Goal: Task Accomplishment & Management: Use online tool/utility

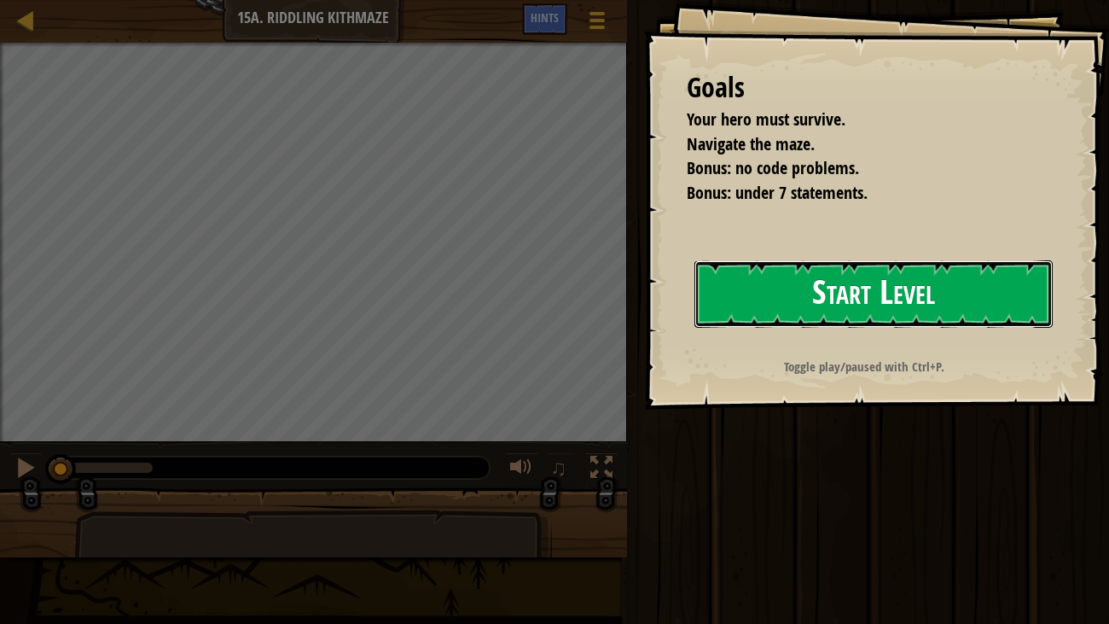
click at [865, 295] on button "Start Level" at bounding box center [873, 293] width 359 height 67
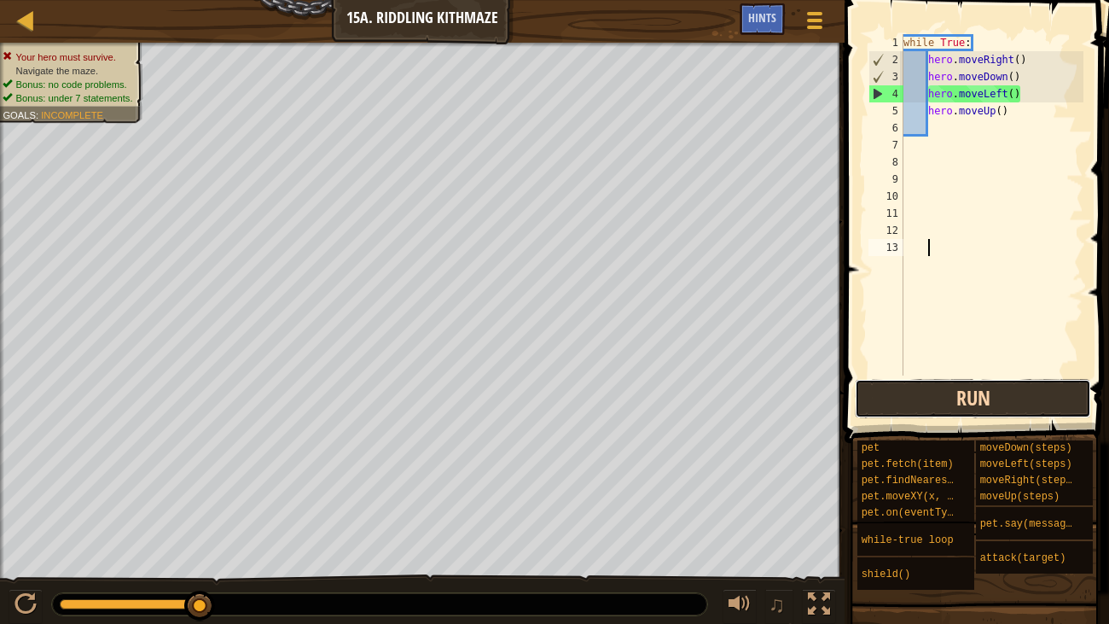
click at [965, 398] on button "Run" at bounding box center [973, 398] width 236 height 39
click at [1031, 86] on div "while True : hero . moveRight ( ) hero . moveDown ( ) hero . moveLeft ( ) hero …" at bounding box center [991, 221] width 183 height 375
type textarea "h"
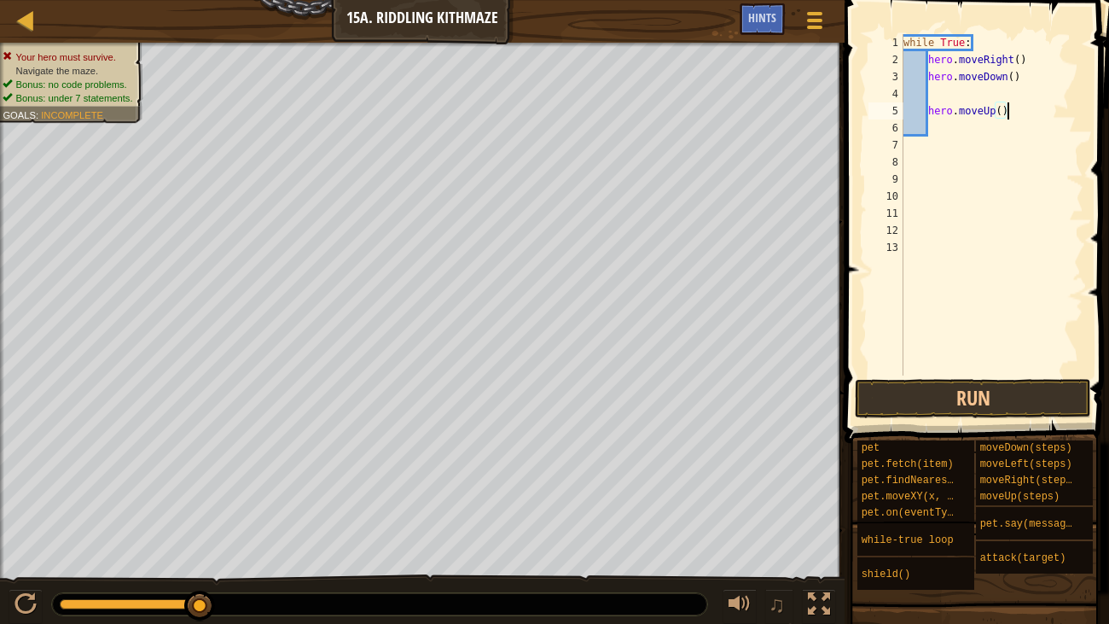
click at [1007, 115] on div "while True : hero . moveRight ( ) hero . moveDown ( ) hero . moveUp ( )" at bounding box center [991, 221] width 183 height 375
type textarea "h"
click at [940, 388] on button "Run" at bounding box center [973, 398] width 236 height 39
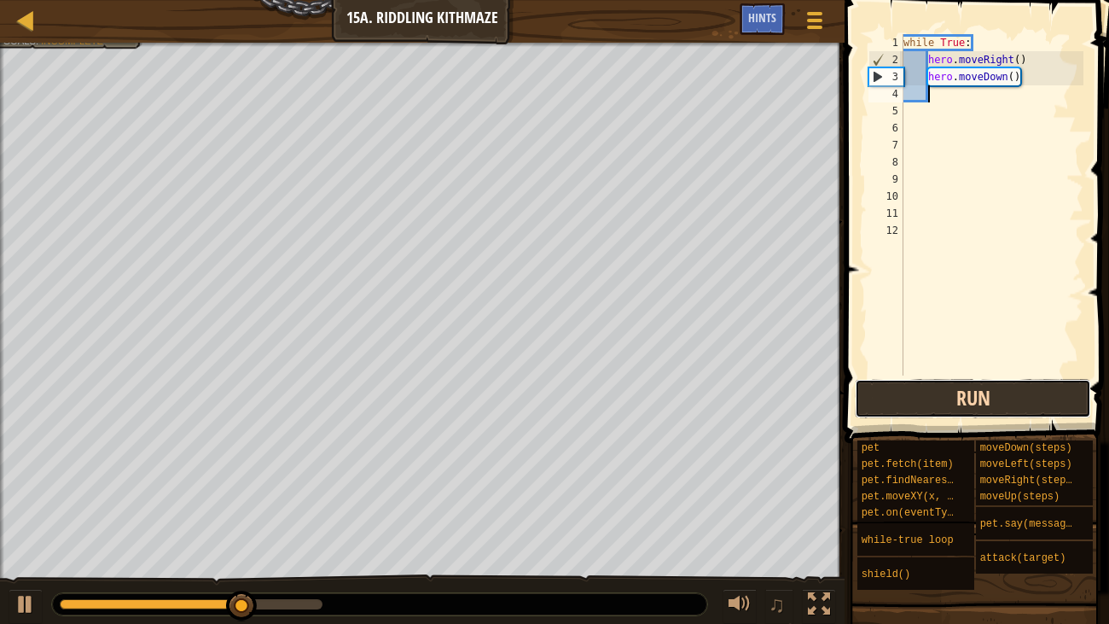
click at [940, 388] on button "Run" at bounding box center [973, 398] width 236 height 39
type textarea "h"
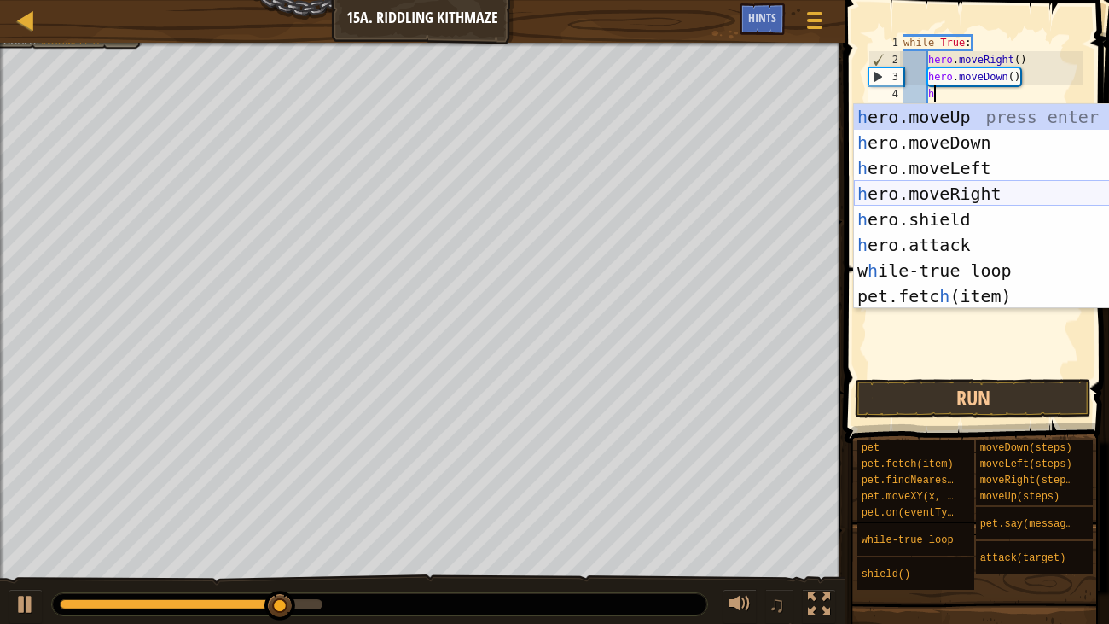
click at [967, 190] on div "h ero.moveUp press enter h ero.moveDown press enter h ero.moveLeft press enter …" at bounding box center [1015, 232] width 322 height 256
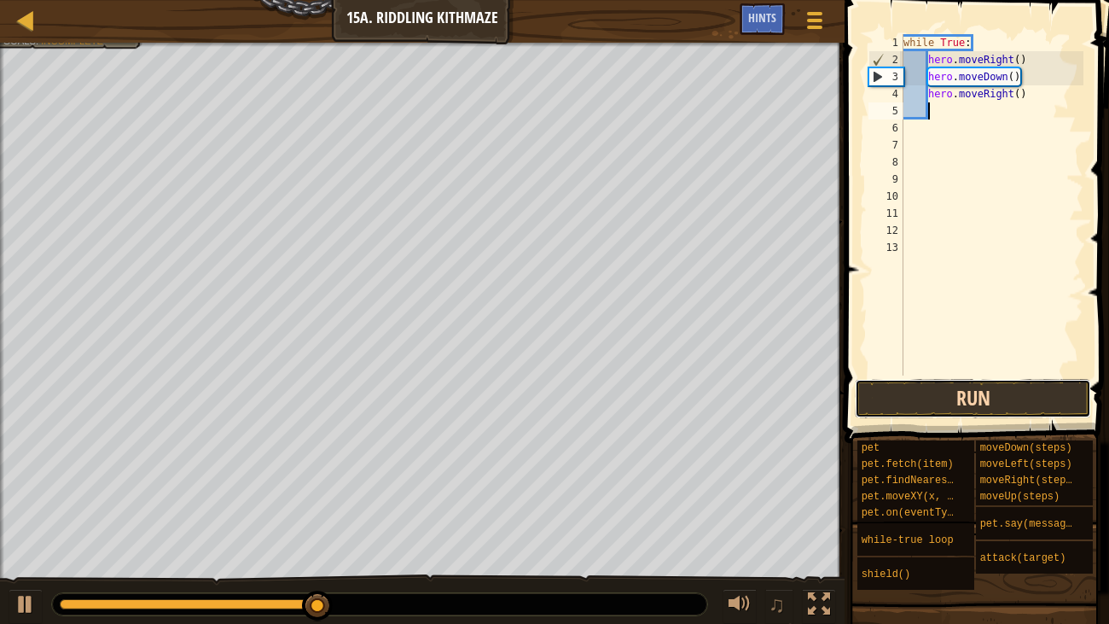
click at [928, 405] on button "Run" at bounding box center [973, 398] width 236 height 39
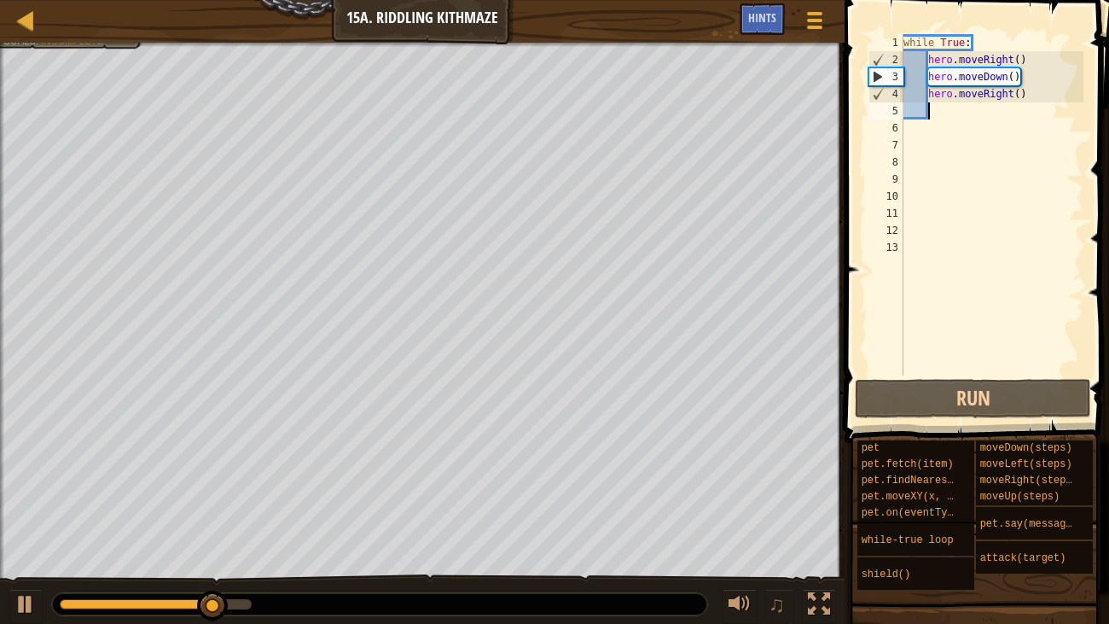
type textarea "h"
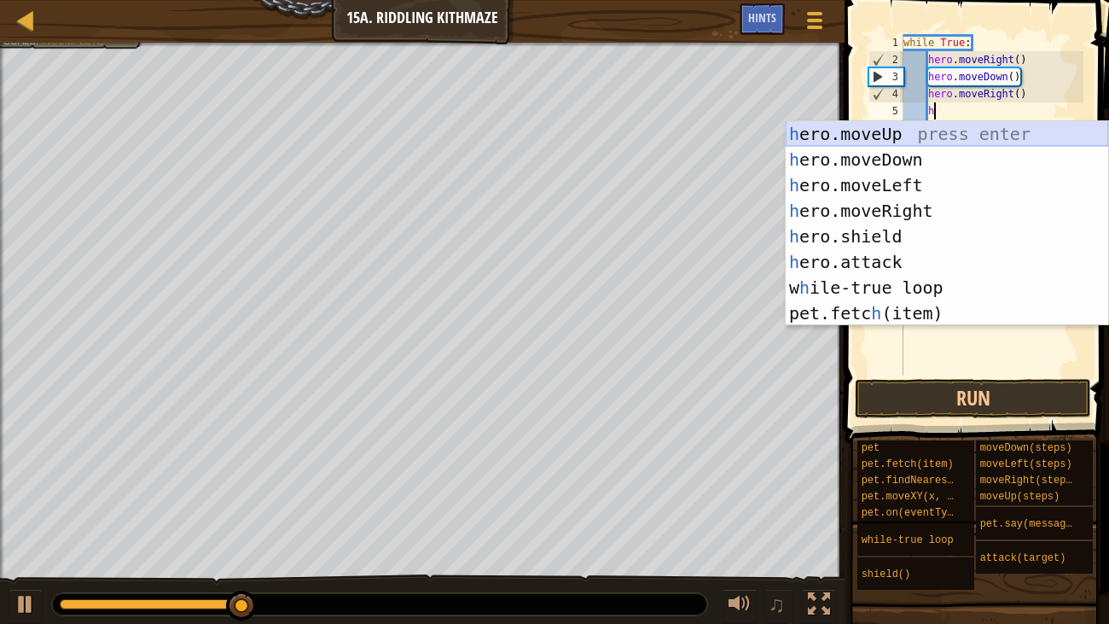
click at [868, 130] on div "h ero.moveUp press enter h ero.moveDown press enter h ero.moveLeft press enter …" at bounding box center [947, 249] width 322 height 256
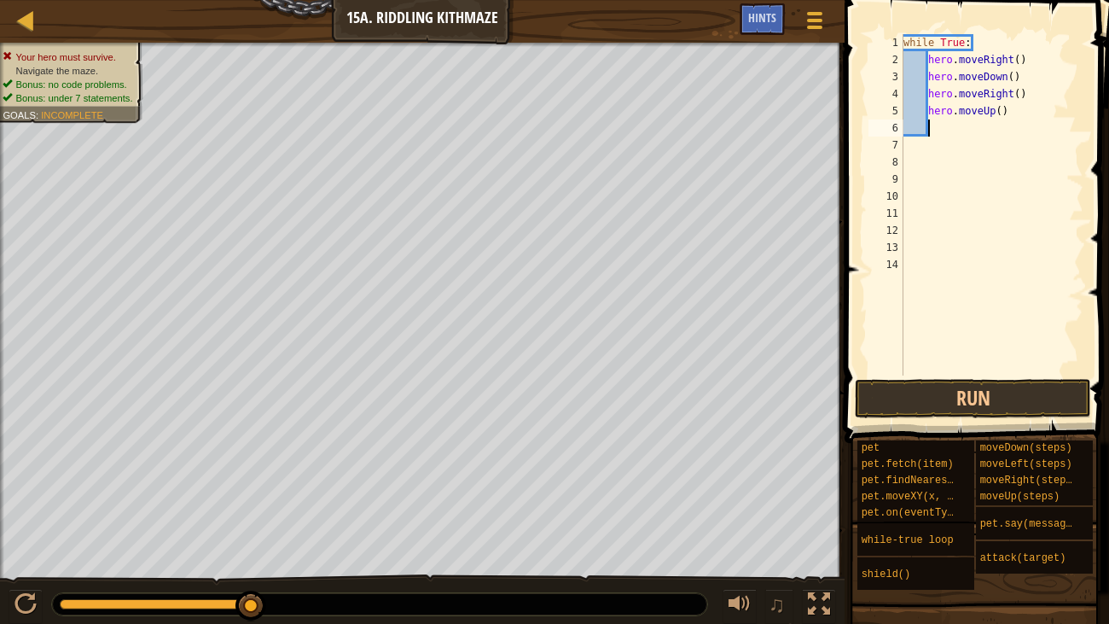
type textarea "h"
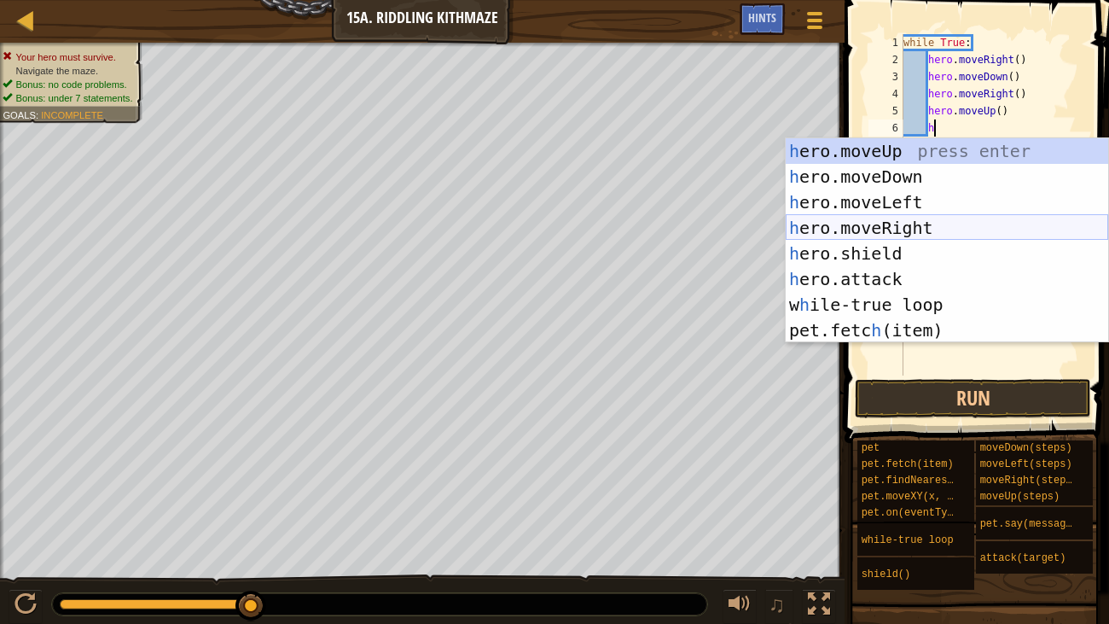
click at [938, 224] on div "h ero.moveUp press enter h ero.moveDown press enter h ero.moveLeft press enter …" at bounding box center [947, 266] width 322 height 256
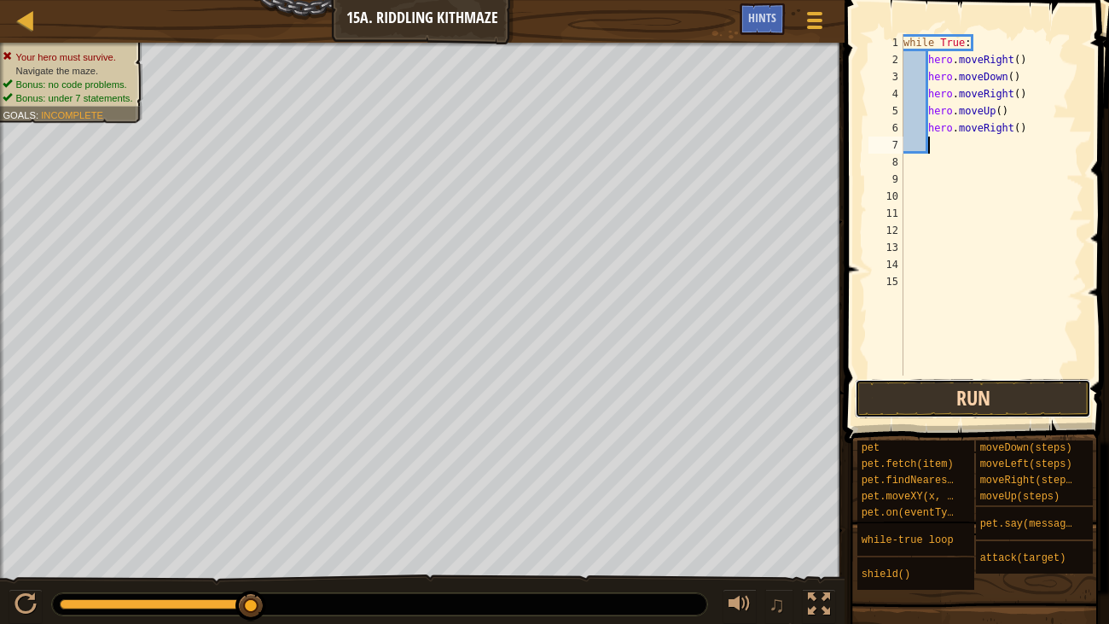
click at [937, 379] on button "Run" at bounding box center [973, 398] width 236 height 39
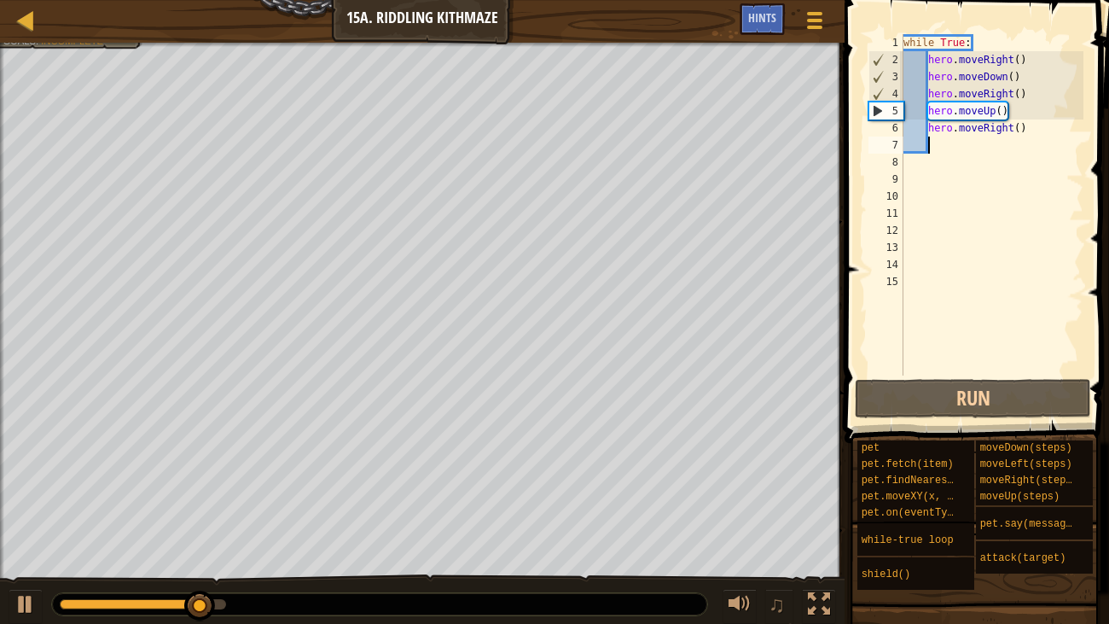
click at [1036, 131] on div "while True : hero . moveRight ( ) hero . moveDown ( ) hero . moveRight ( ) hero…" at bounding box center [991, 221] width 183 height 375
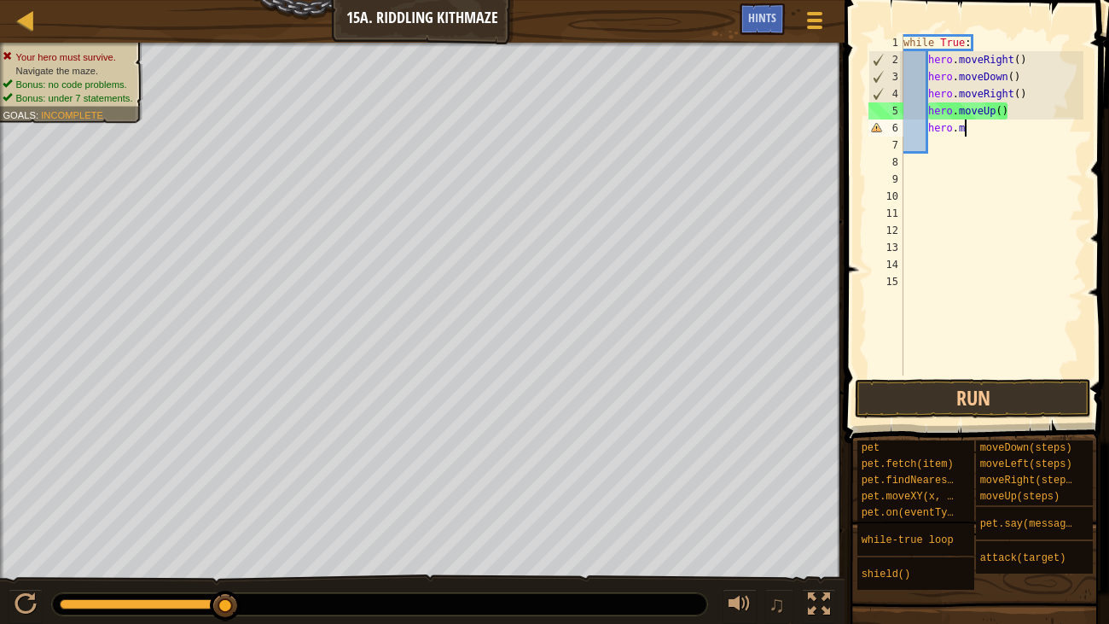
type textarea "h"
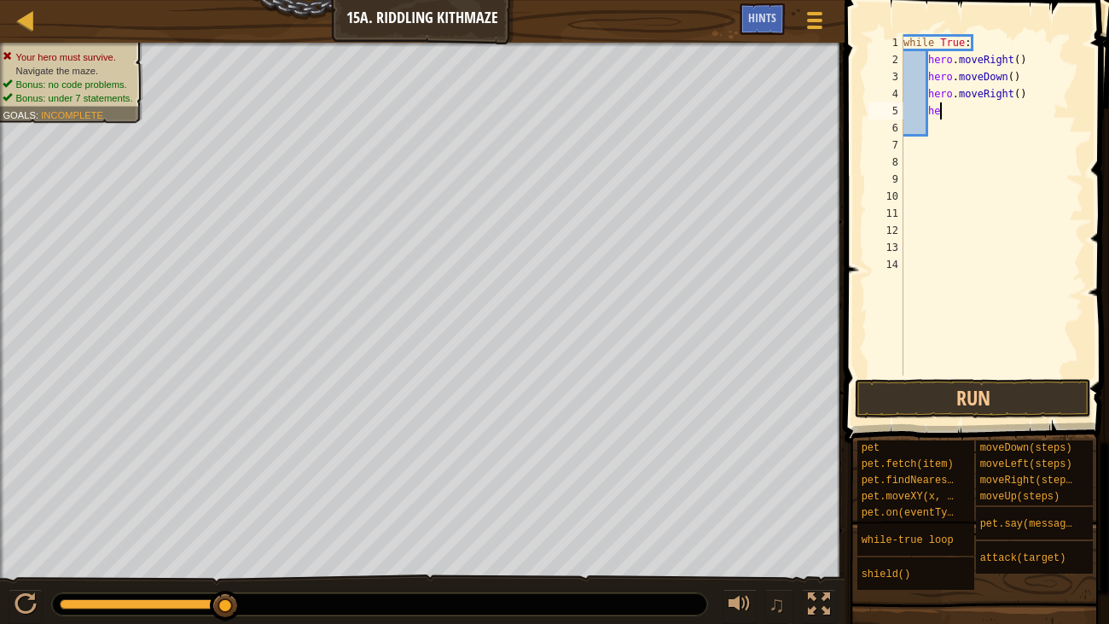
type textarea "h"
click at [1034, 402] on button "Run" at bounding box center [973, 398] width 236 height 39
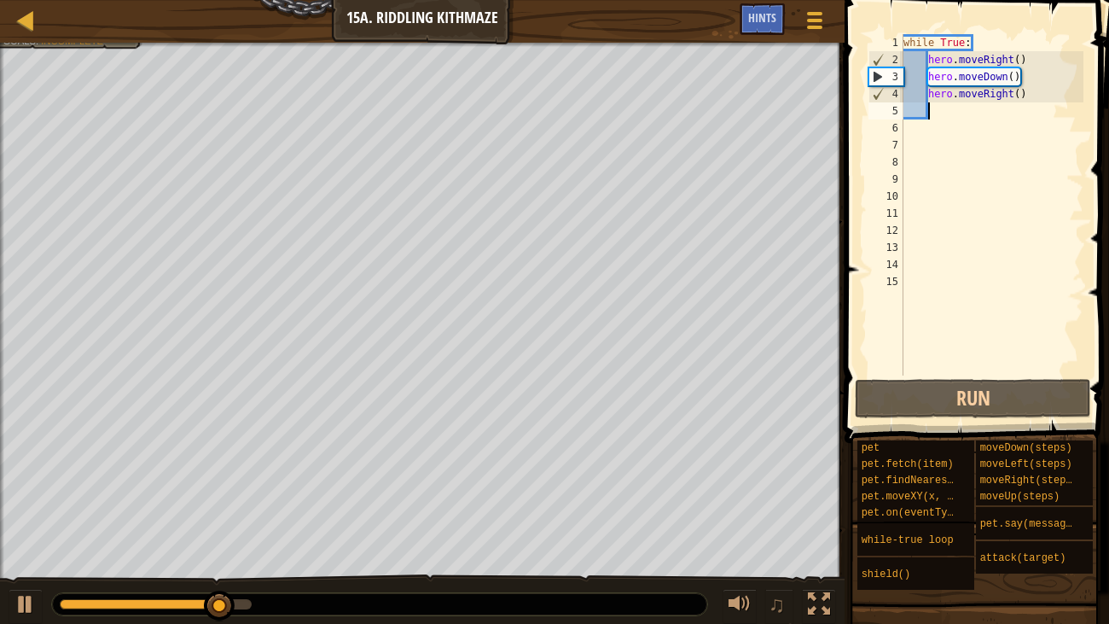
click at [1031, 105] on div "while True : hero . moveRight ( ) hero . moveDown ( ) hero . moveRight ( )" at bounding box center [991, 221] width 183 height 375
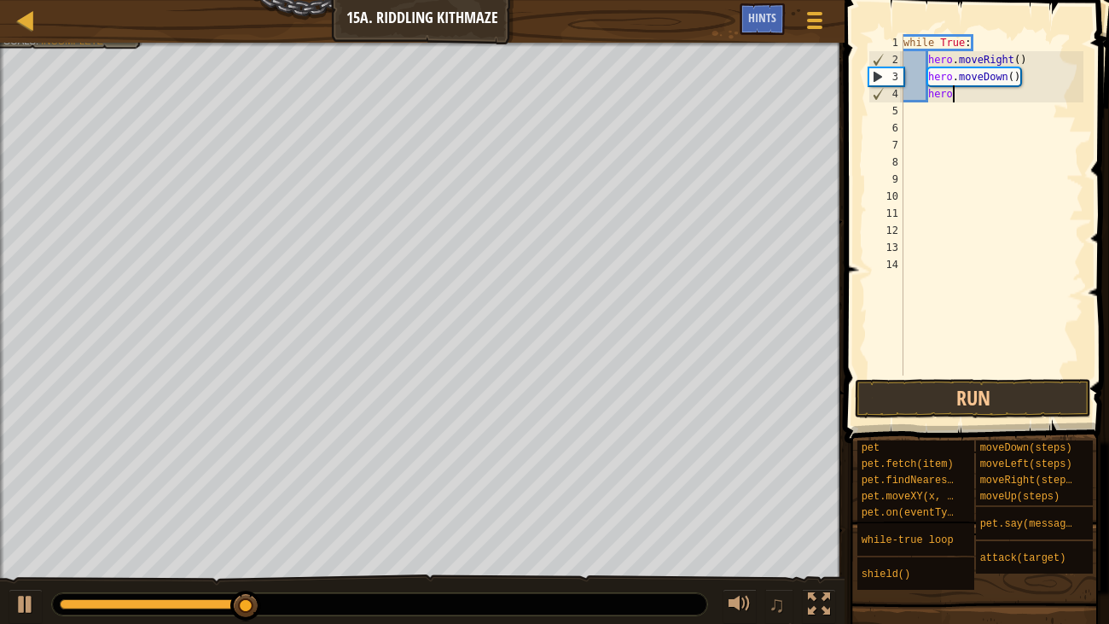
type textarea "h"
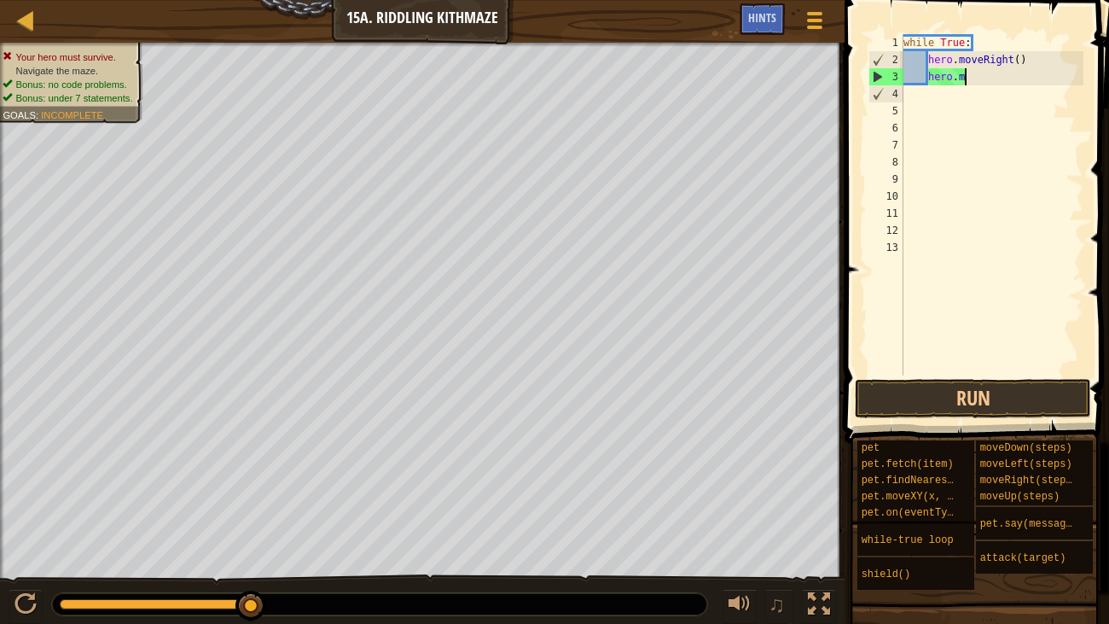
type textarea "h"
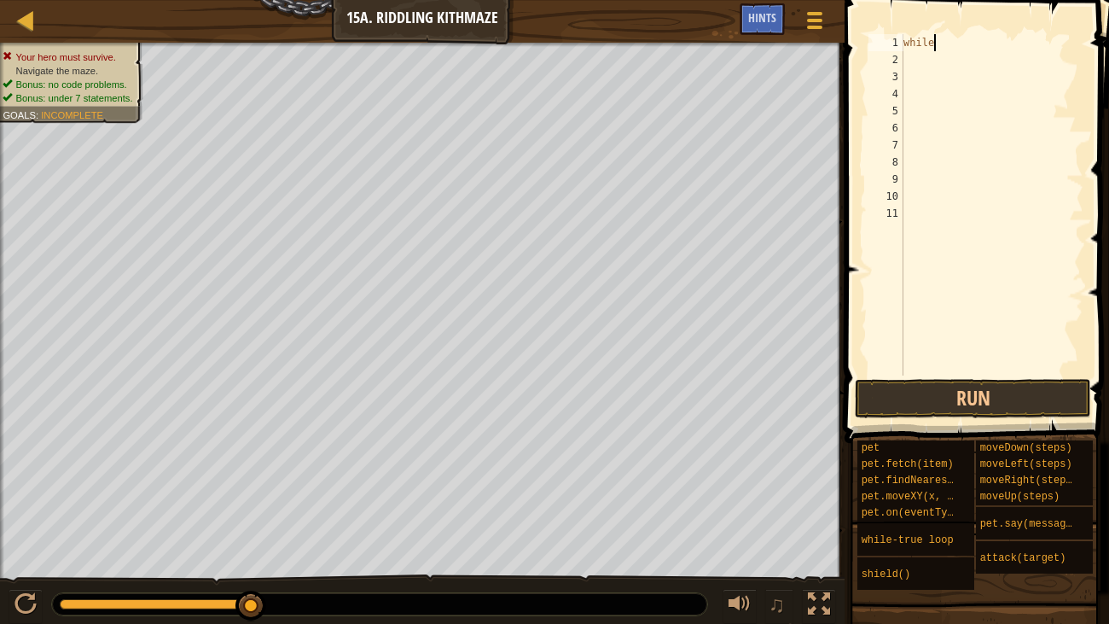
type textarea "w"
click at [897, 379] on button "Run" at bounding box center [973, 398] width 236 height 39
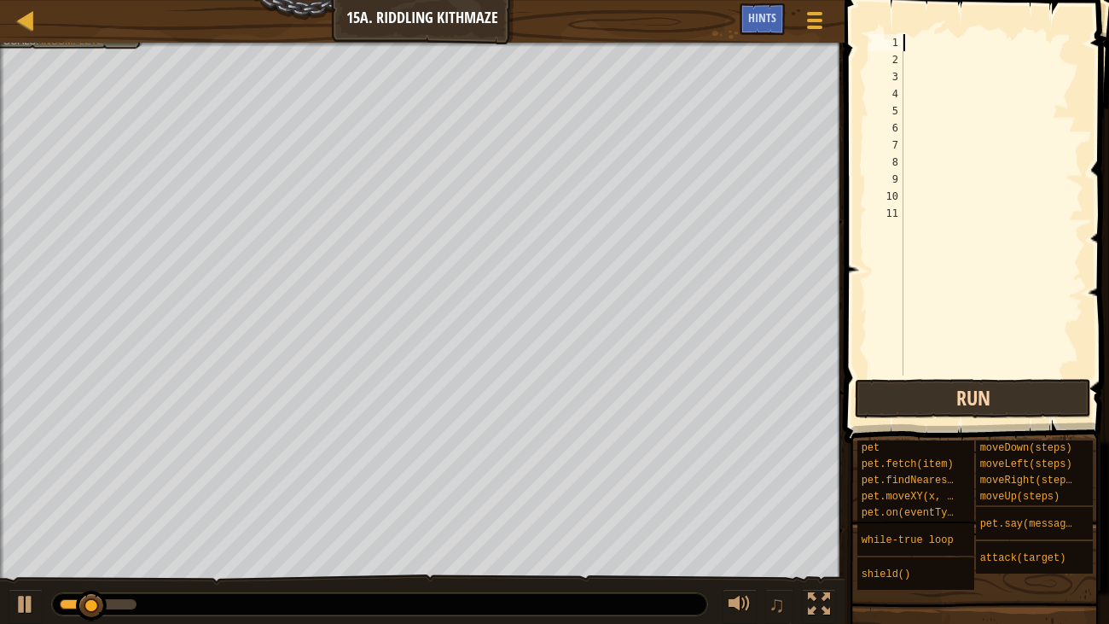
type textarea "h"
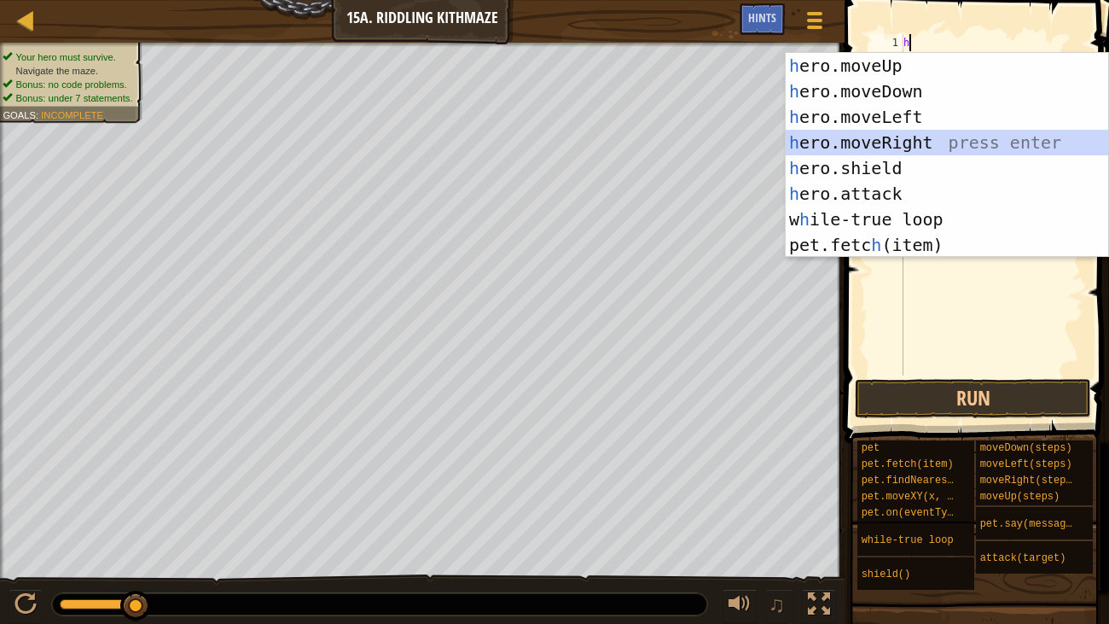
click at [883, 140] on div "h ero.moveUp press enter h ero.moveDown press enter h ero.moveLeft press enter …" at bounding box center [947, 181] width 322 height 256
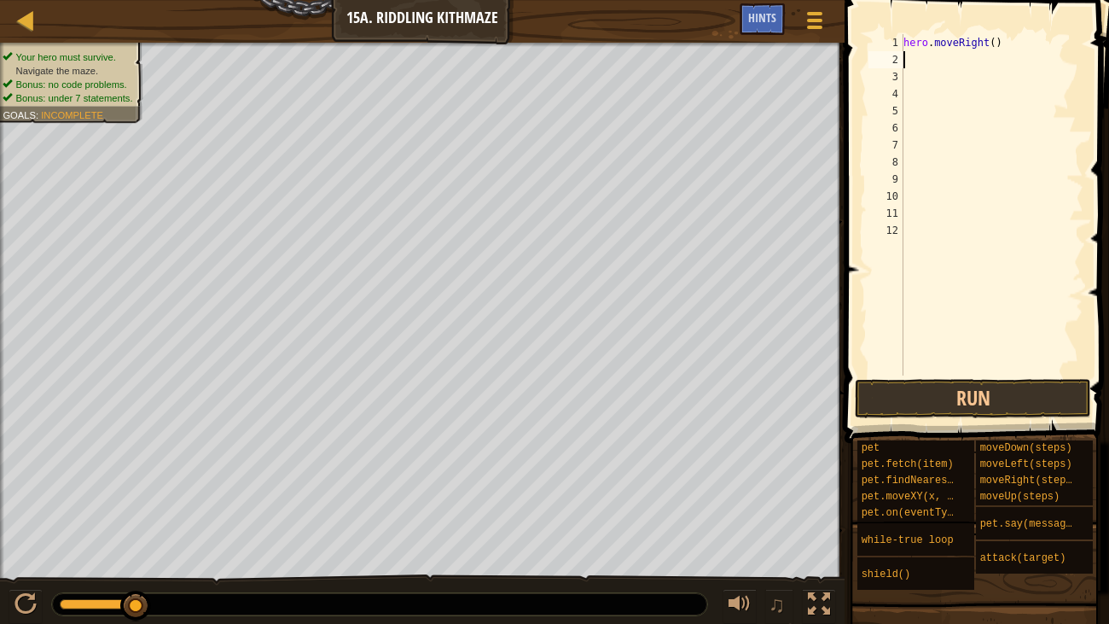
type textarea "h"
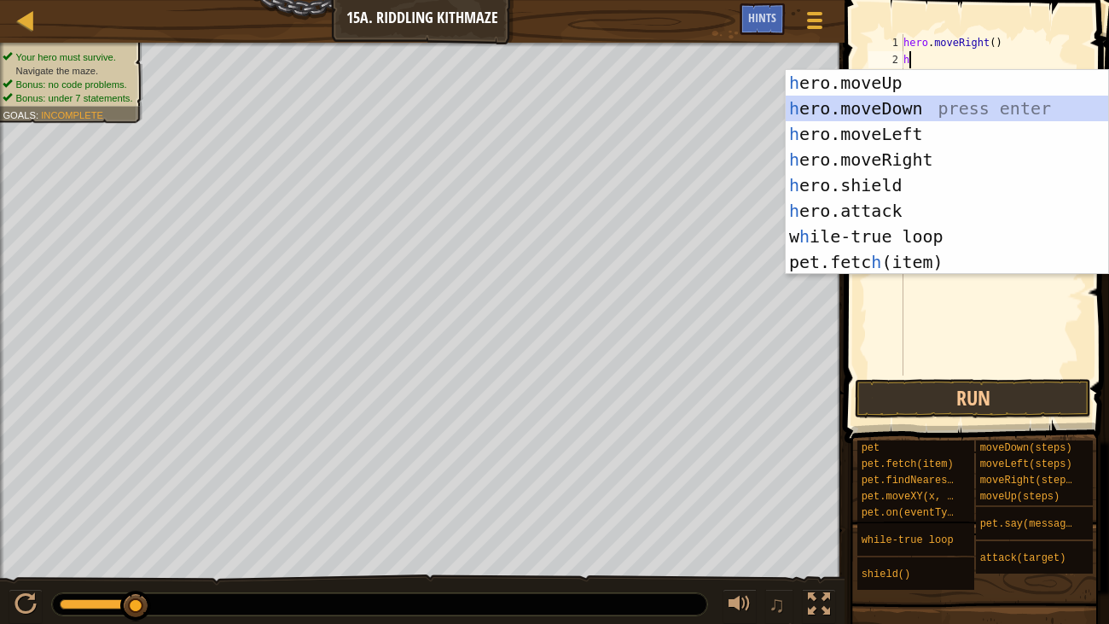
click at [911, 111] on div "h ero.moveUp press enter h ero.moveDown press enter h ero.moveLeft press enter …" at bounding box center [947, 198] width 322 height 256
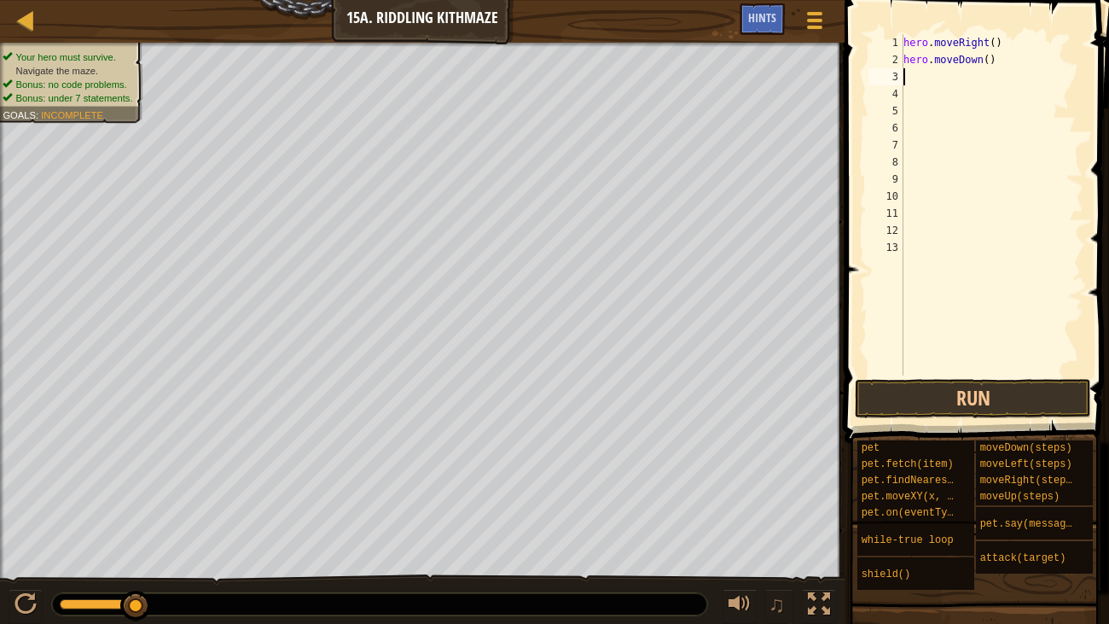
type textarea "h"
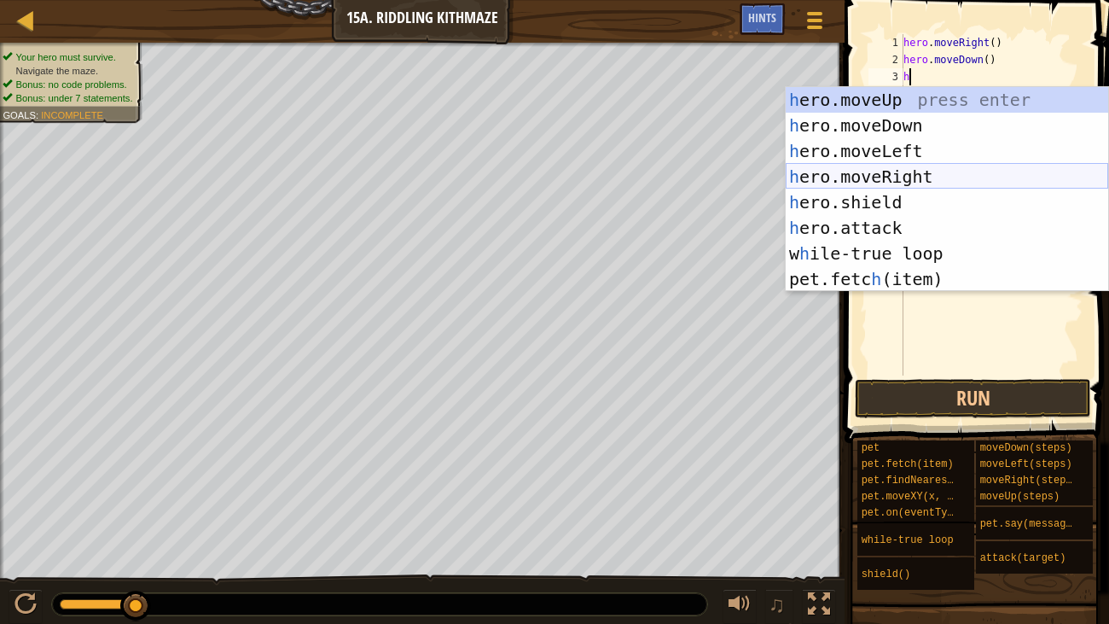
click at [906, 173] on div "h ero.moveUp press enter h ero.moveDown press enter h ero.moveLeft press enter …" at bounding box center [947, 215] width 322 height 256
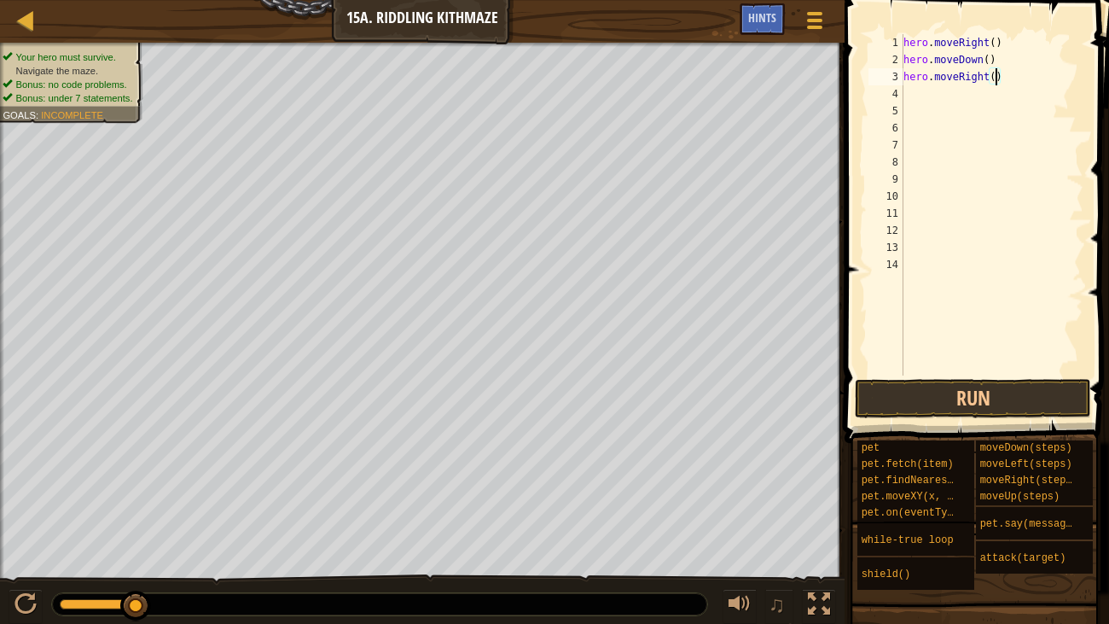
click at [995, 74] on div "hero . moveRight ( ) hero . moveDown ( ) hero . moveRight ( )" at bounding box center [991, 221] width 183 height 375
type textarea "hero.moveRight(2)"
click at [907, 94] on div "hero . moveRight ( ) hero . moveDown ( ) hero . moveRight ( 2 )" at bounding box center [991, 221] width 183 height 375
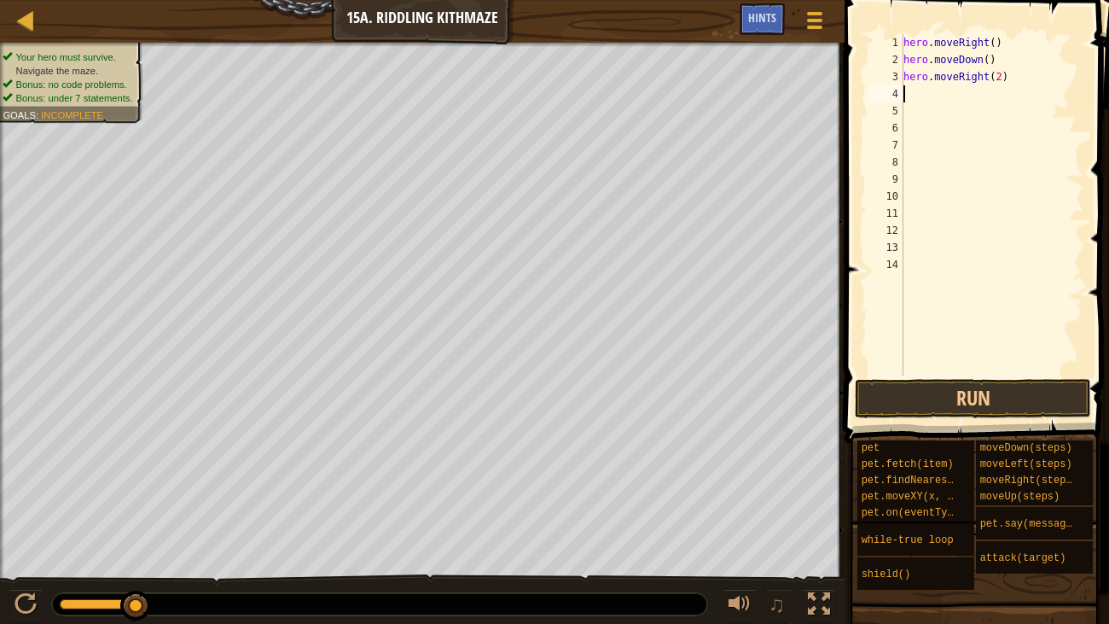
type textarea "h"
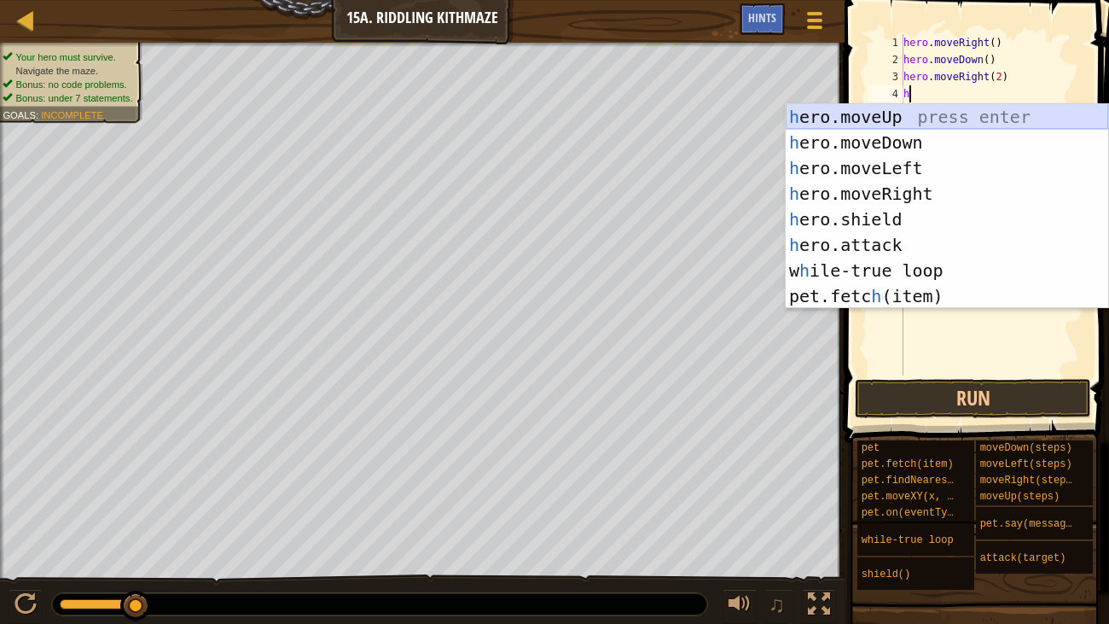
click at [908, 109] on div "h ero.moveUp press enter h ero.moveDown press enter h ero.moveLeft press enter …" at bounding box center [947, 232] width 322 height 256
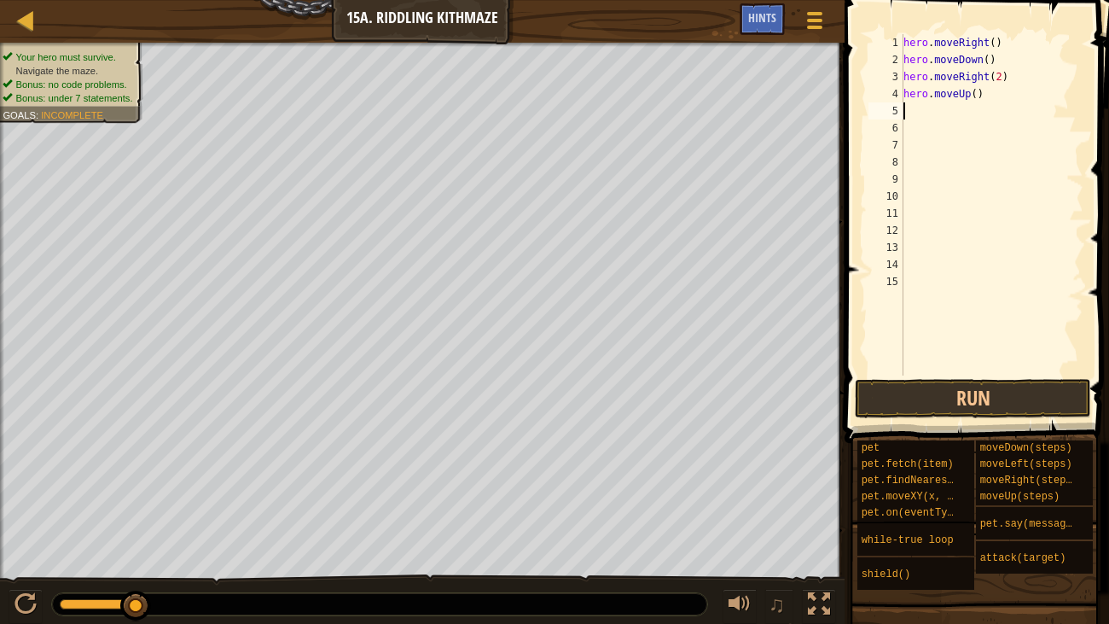
type textarea "h"
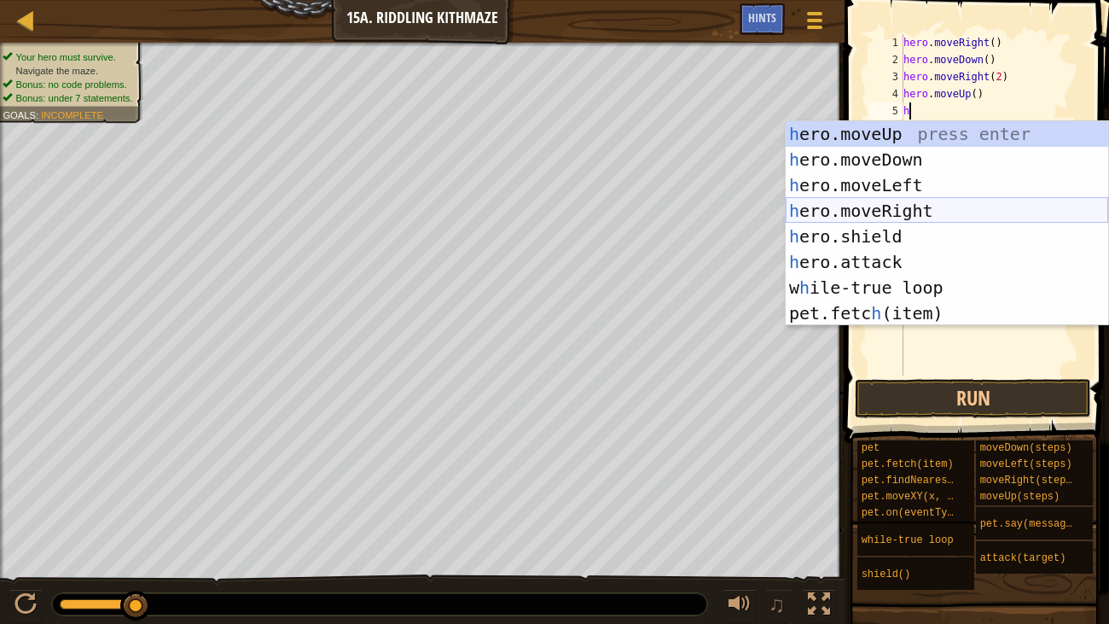
click at [919, 212] on div "h ero.moveUp press enter h ero.moveDown press enter h ero.moveLeft press enter …" at bounding box center [947, 249] width 322 height 256
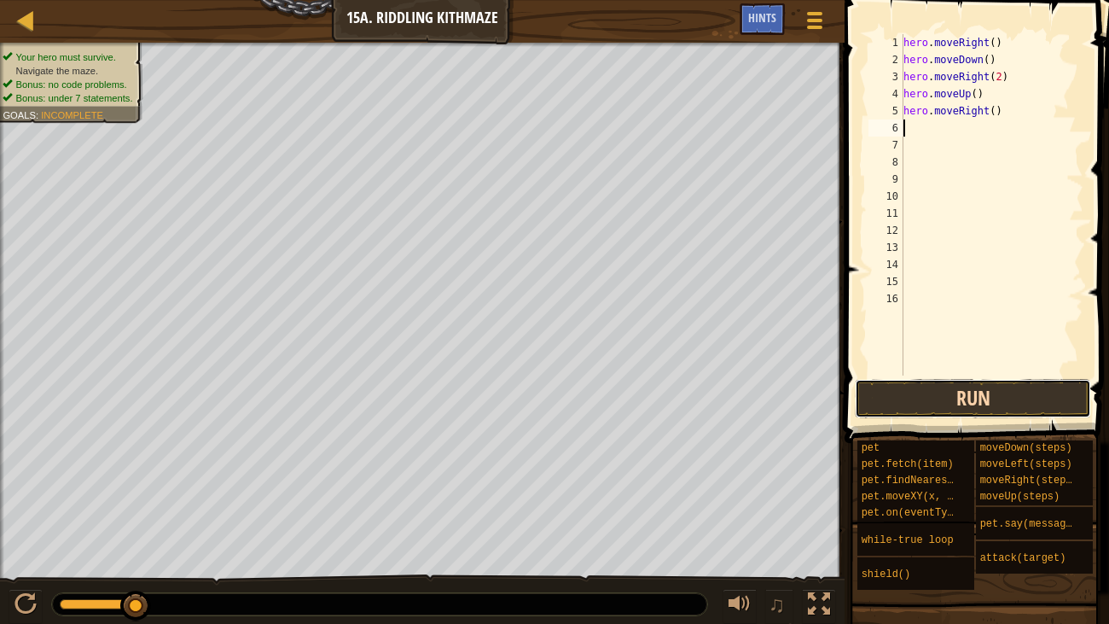
click at [956, 399] on button "Run" at bounding box center [973, 398] width 236 height 39
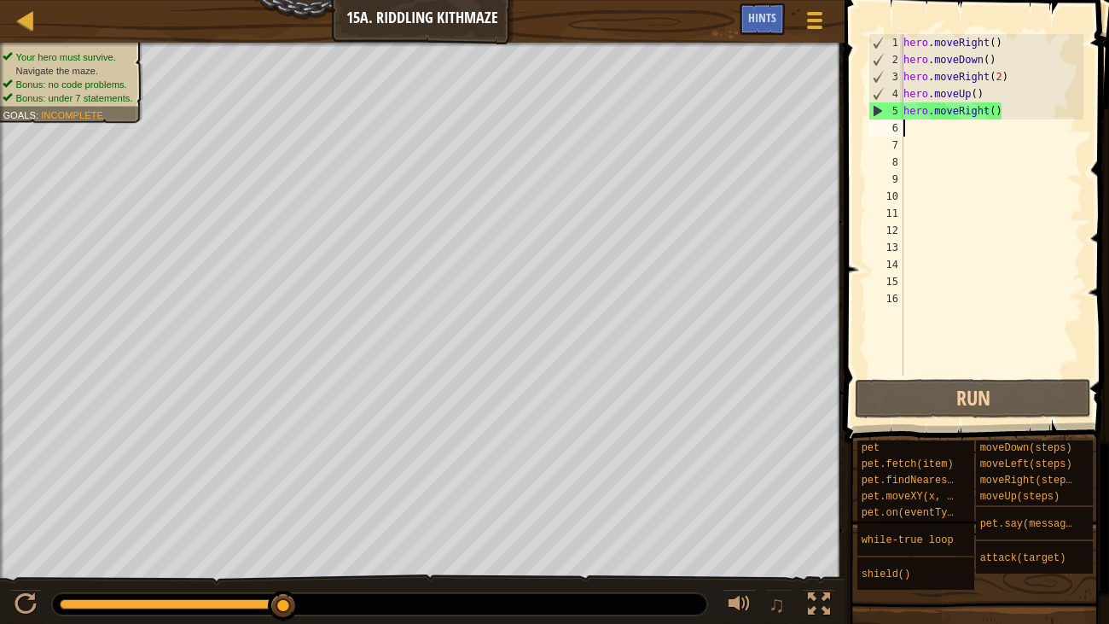
click at [1021, 115] on div "hero . moveRight ( ) hero . moveDown ( ) hero . moveRight ( 2 ) hero . moveUp (…" at bounding box center [991, 221] width 183 height 375
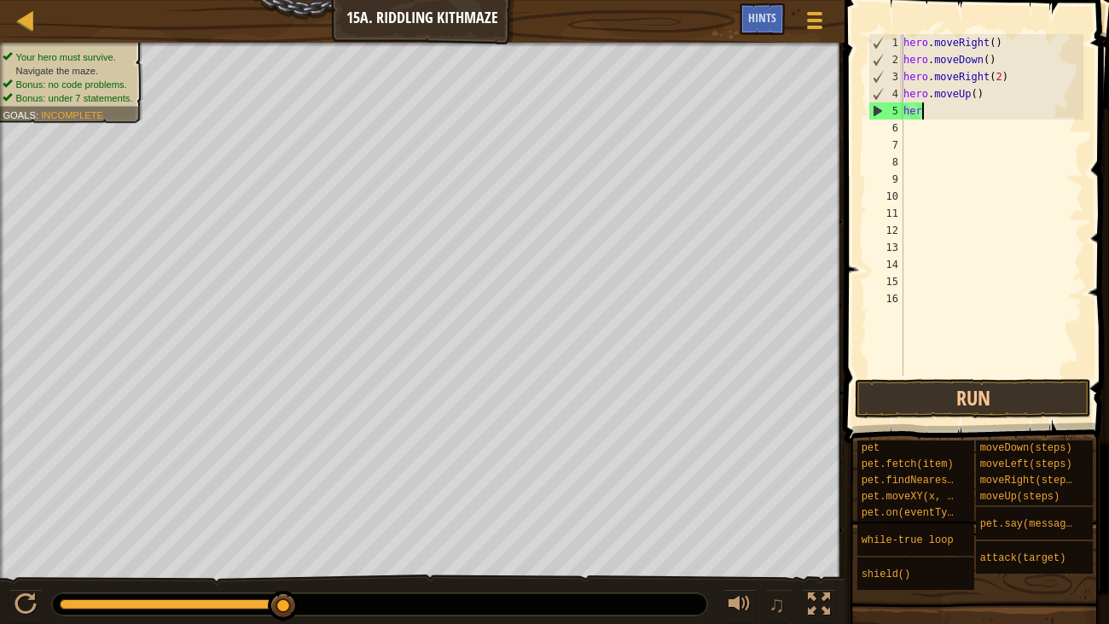
type textarea "h"
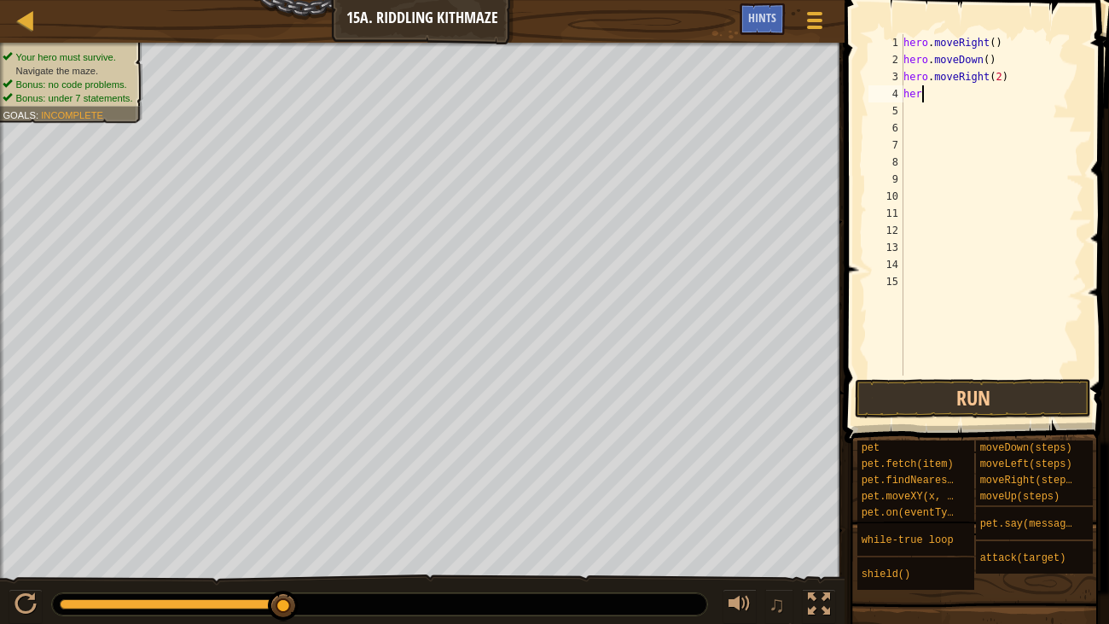
type textarea "h"
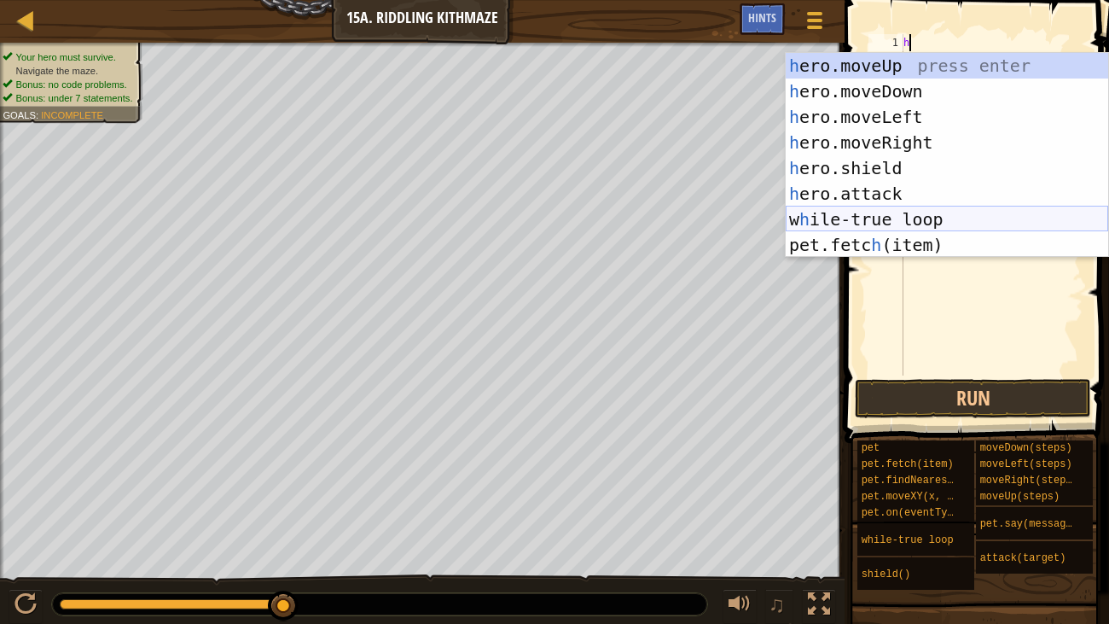
click at [972, 229] on div "h ero.moveUp press enter h ero.moveDown press enter h ero.moveLeft press enter …" at bounding box center [947, 181] width 322 height 256
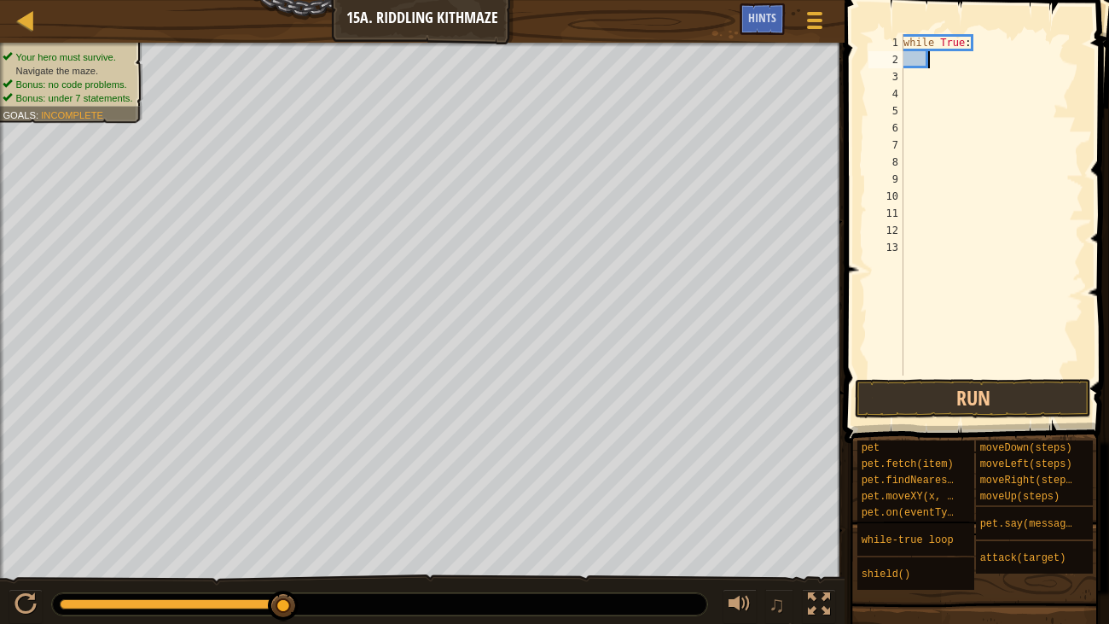
click at [915, 62] on div "while True :" at bounding box center [991, 221] width 183 height 375
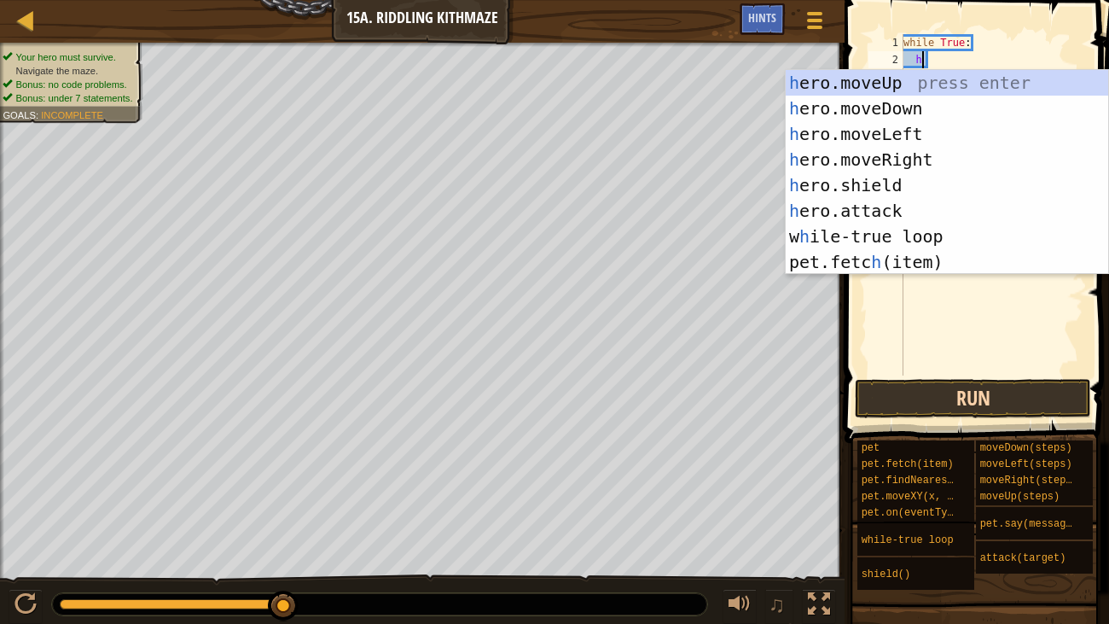
type textarea "h"
click at [1014, 392] on button "Run" at bounding box center [973, 398] width 236 height 39
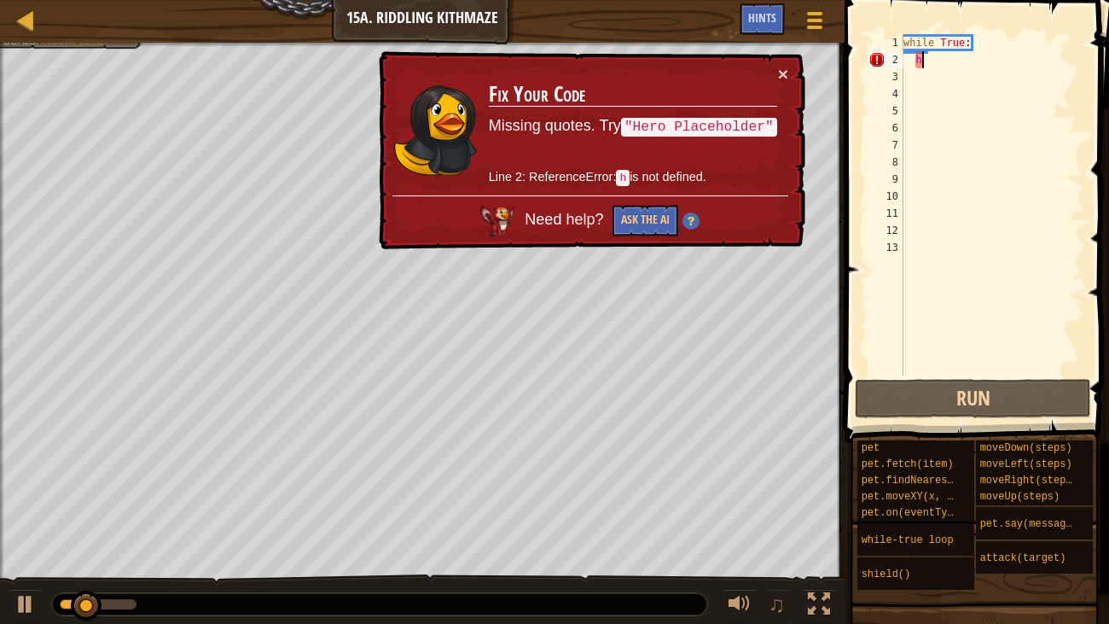
type textarea "="
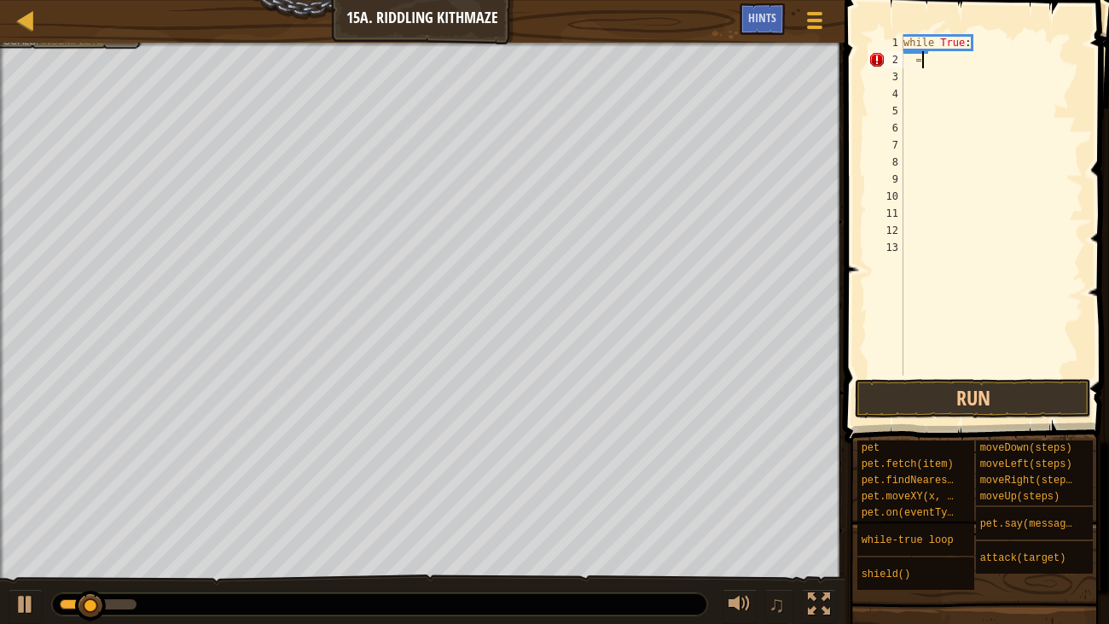
scroll to position [8, 1]
type textarea "h"
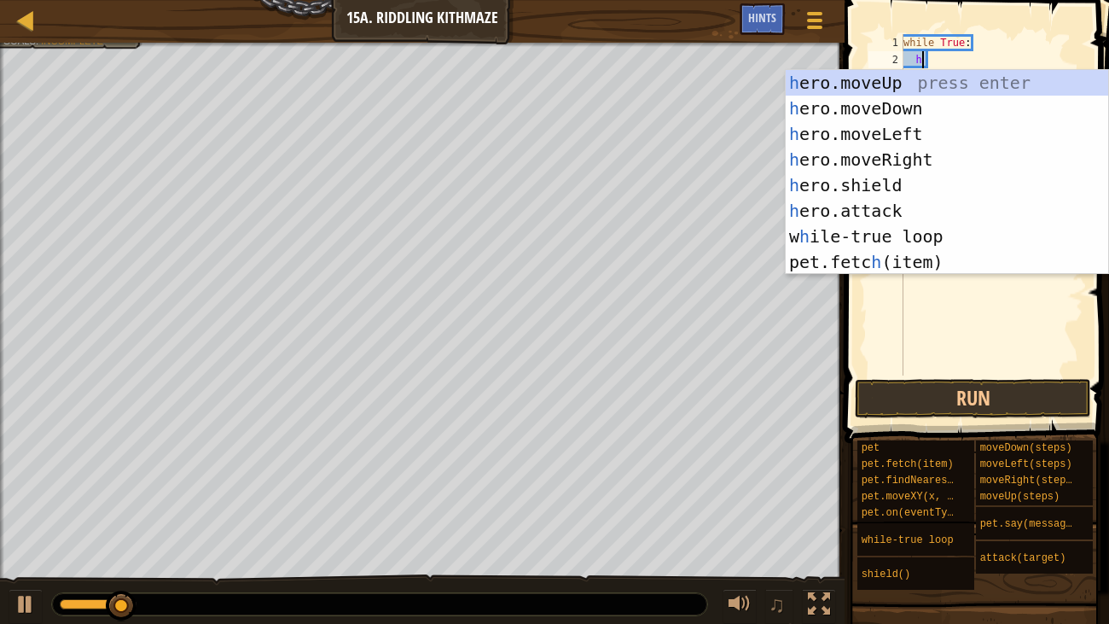
scroll to position [8, 0]
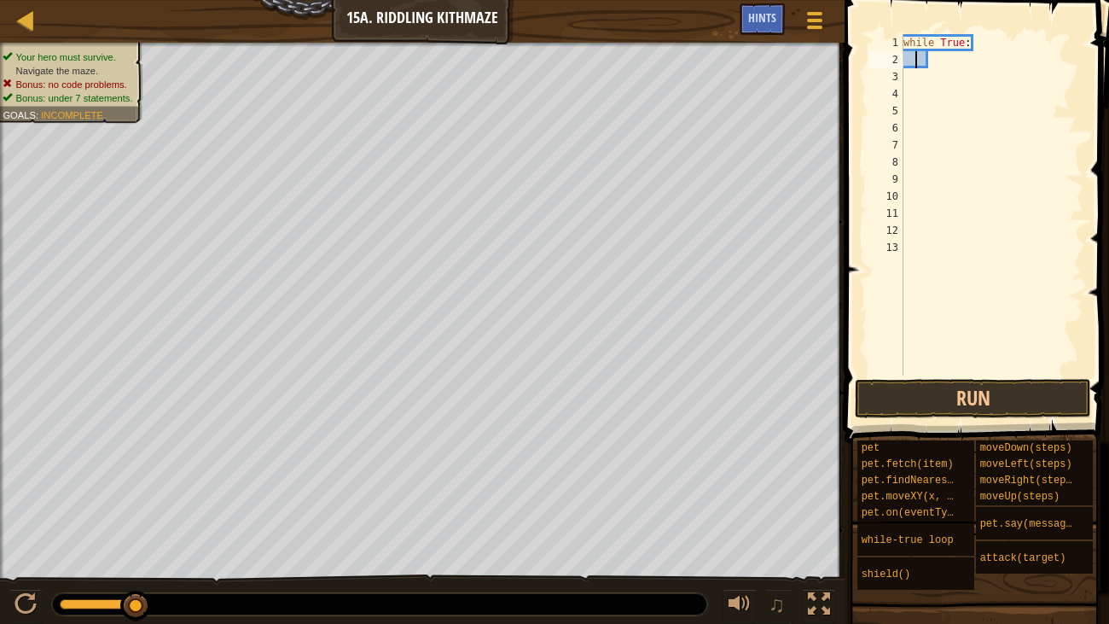
type textarea "h"
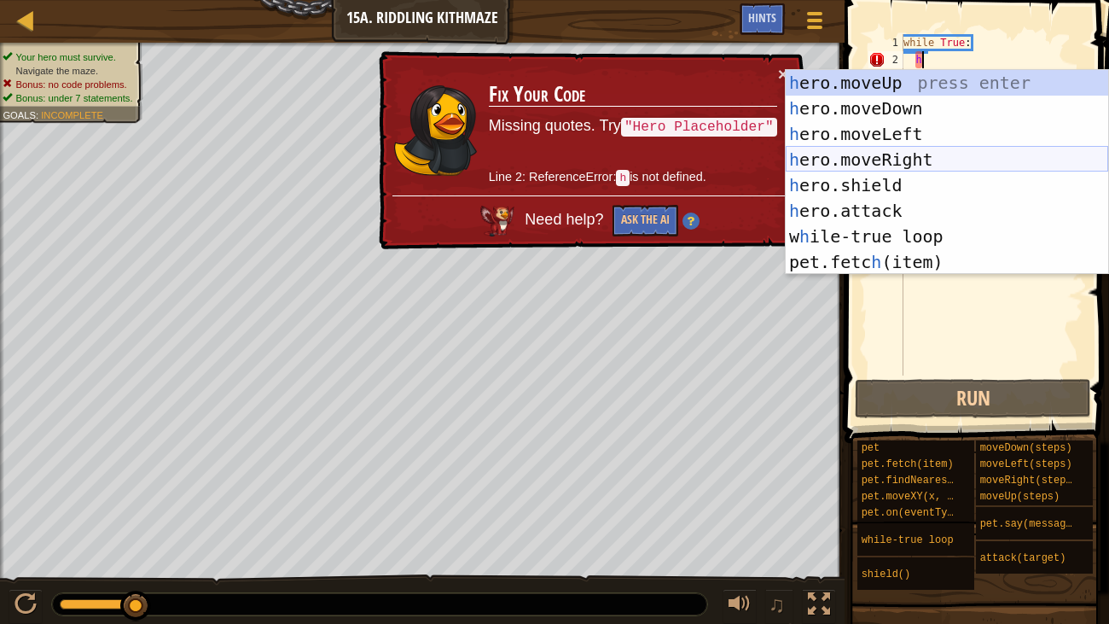
click at [910, 165] on div "h ero.moveUp press enter h ero.moveDown press enter h ero.moveLeft press enter …" at bounding box center [947, 198] width 322 height 256
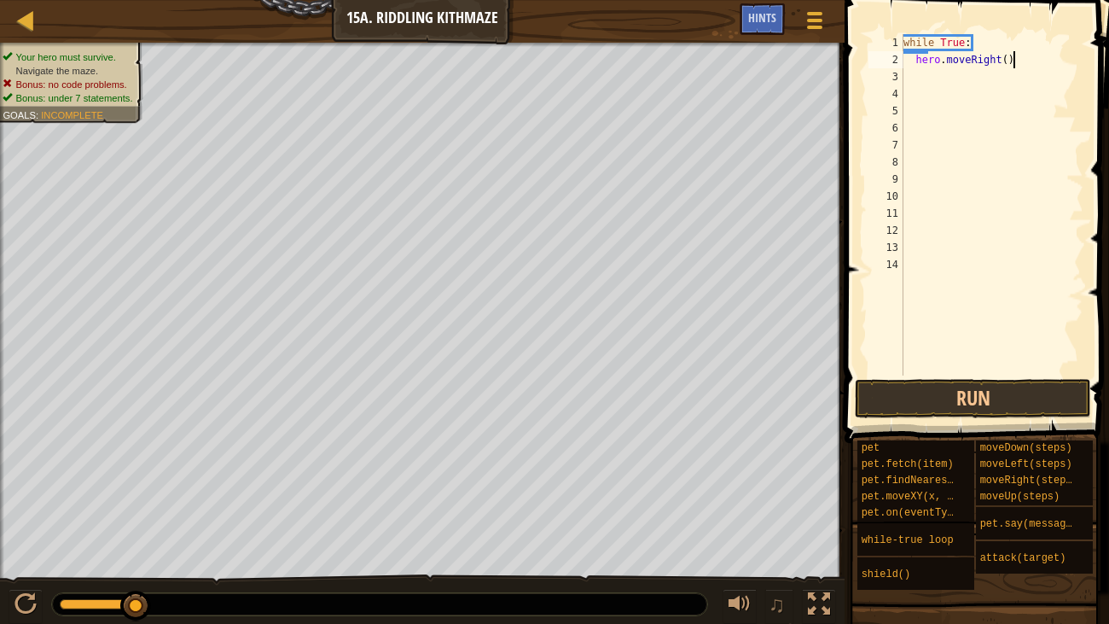
click at [1025, 61] on div "while True : hero . moveRight ( )" at bounding box center [991, 221] width 183 height 375
type textarea "h"
type textarea "w"
type textarea "h"
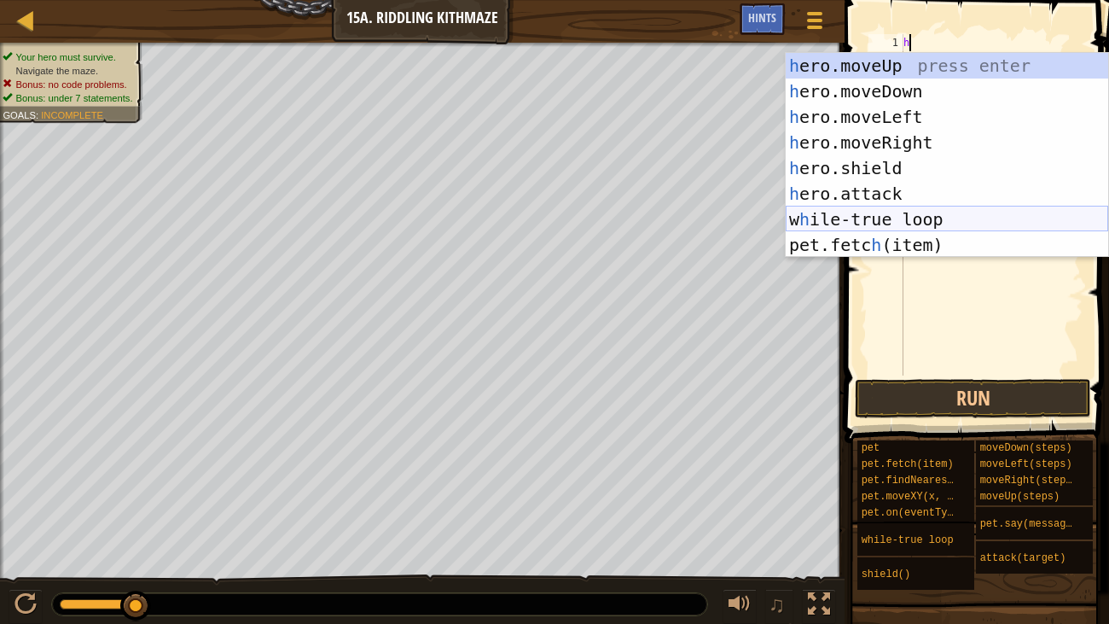
click at [996, 215] on div "h ero.moveUp press enter h ero.moveDown press enter h ero.moveLeft press enter …" at bounding box center [947, 181] width 322 height 256
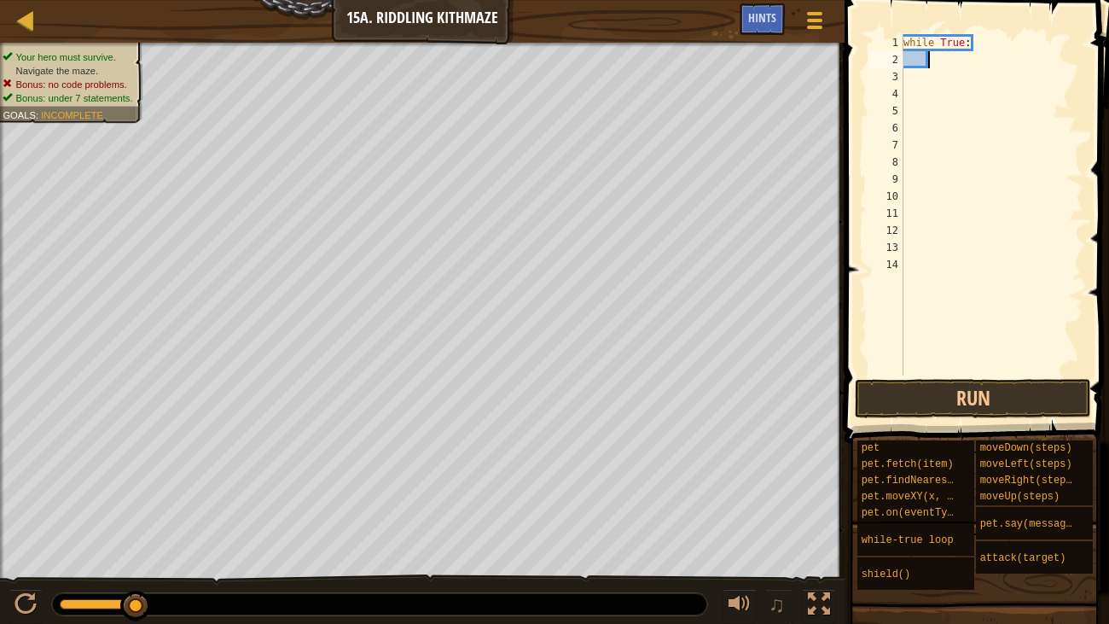
click at [904, 59] on div "while True :" at bounding box center [991, 221] width 183 height 375
type textarea "h"
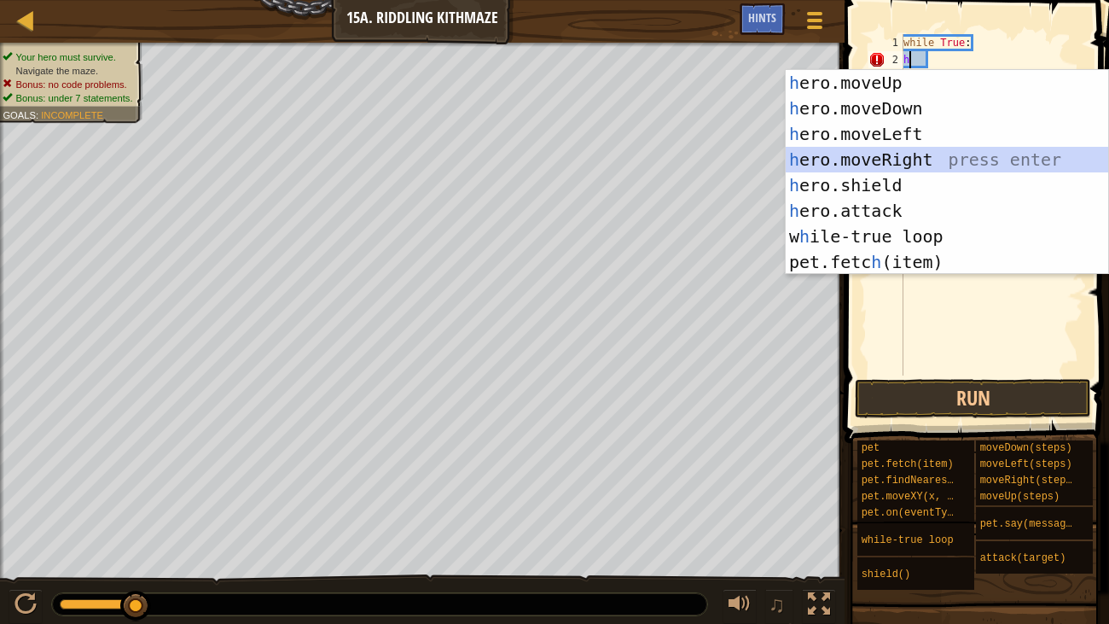
click at [901, 154] on div "h ero.moveUp press enter h ero.moveDown press enter h ero.moveLeft press enter …" at bounding box center [947, 198] width 322 height 256
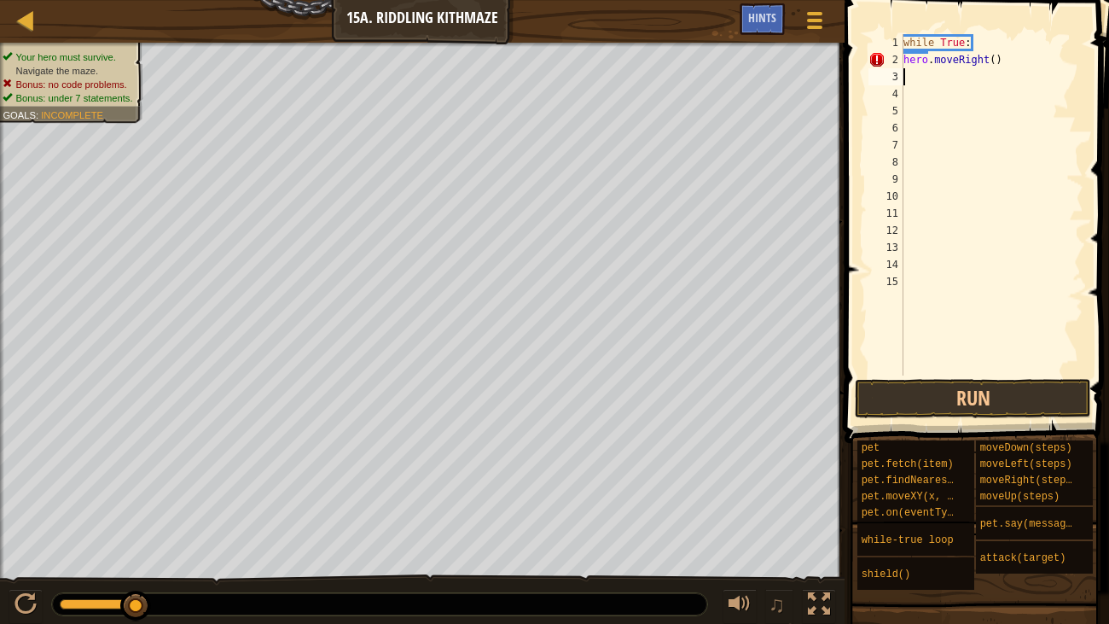
type textarea "h"
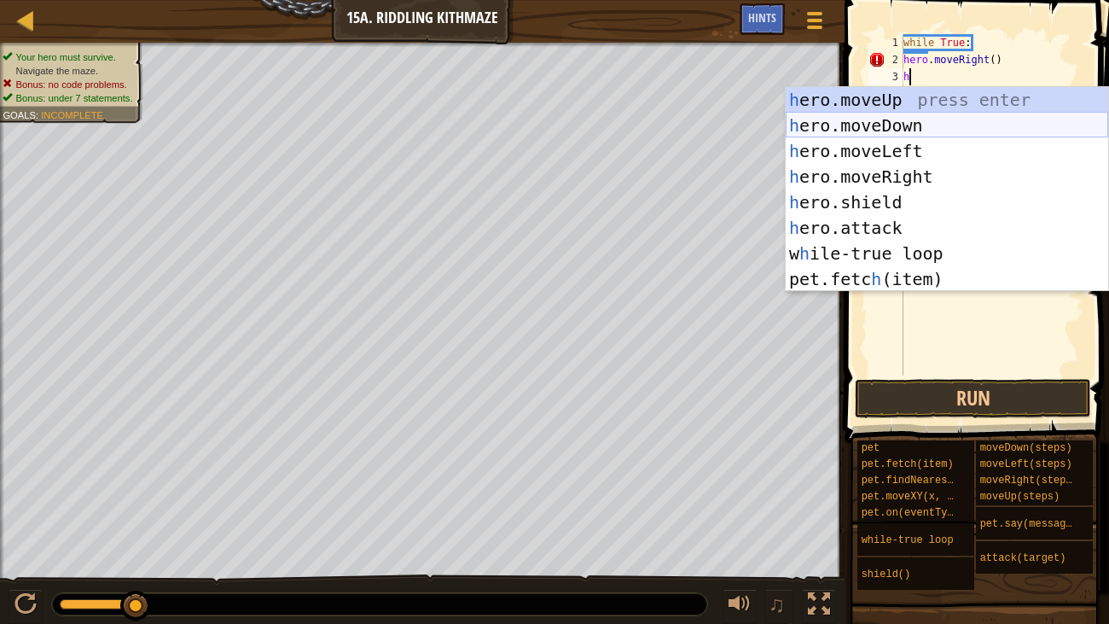
click at [918, 124] on div "h ero.moveUp press enter h ero.moveDown press enter h ero.moveLeft press enter …" at bounding box center [947, 215] width 322 height 256
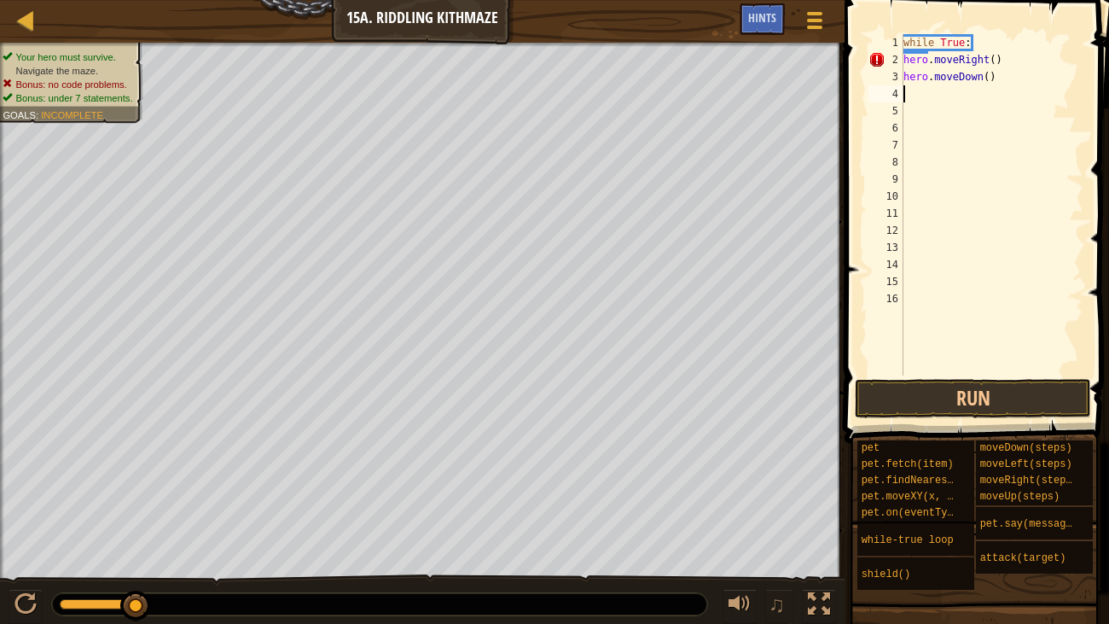
type textarea "h"
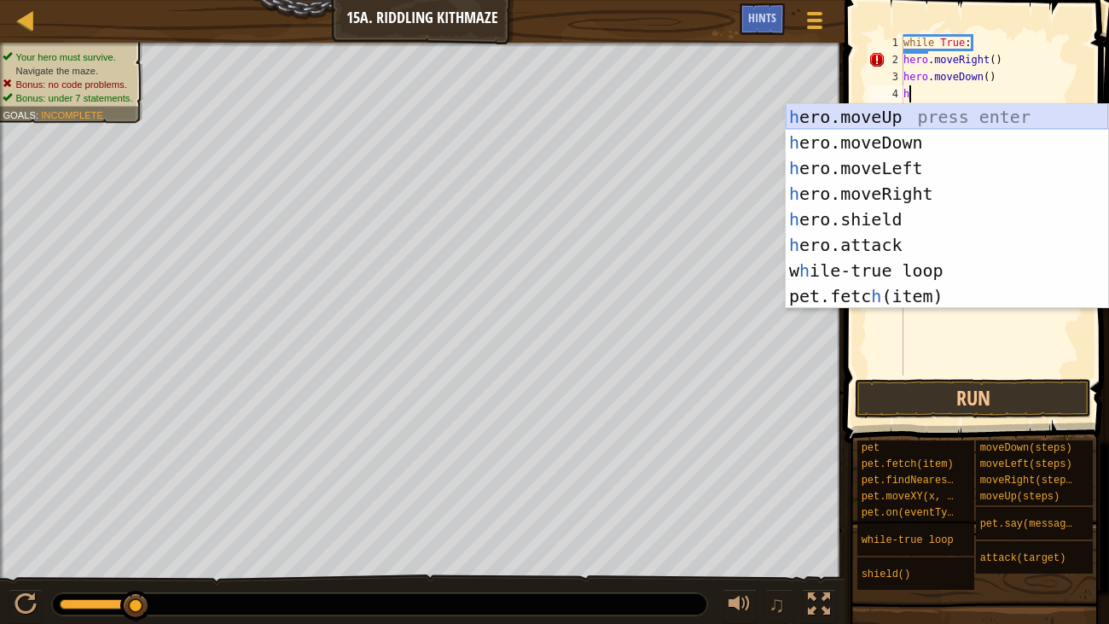
click at [902, 113] on div "h ero.moveUp press enter h ero.moveDown press enter h ero.moveLeft press enter …" at bounding box center [947, 232] width 322 height 256
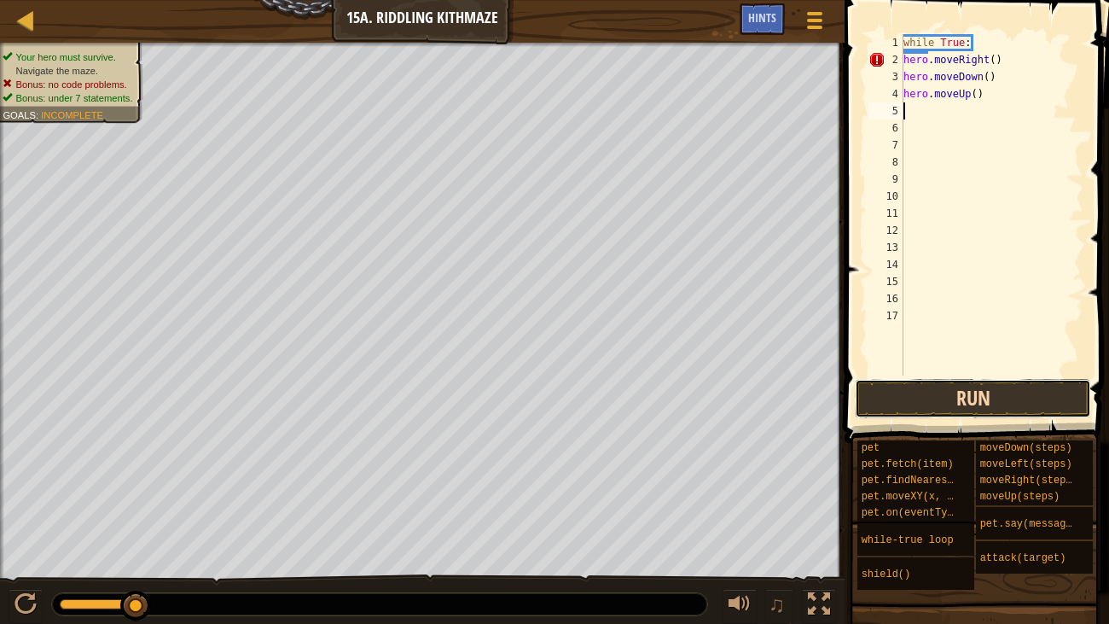
click at [897, 404] on button "Run" at bounding box center [973, 398] width 236 height 39
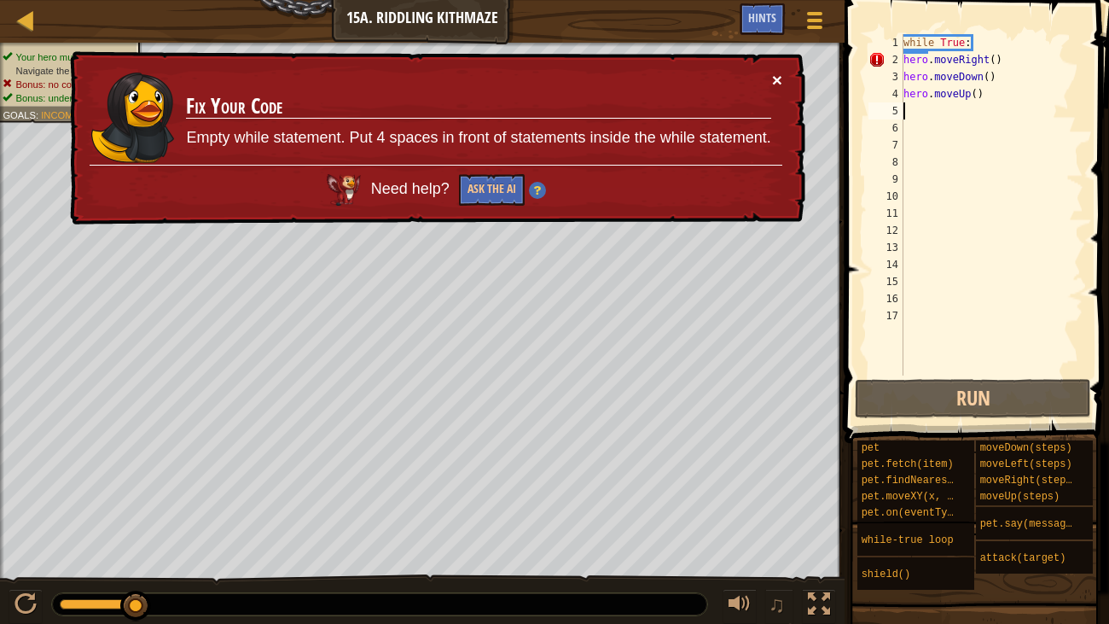
click at [776, 74] on button "×" at bounding box center [777, 80] width 10 height 18
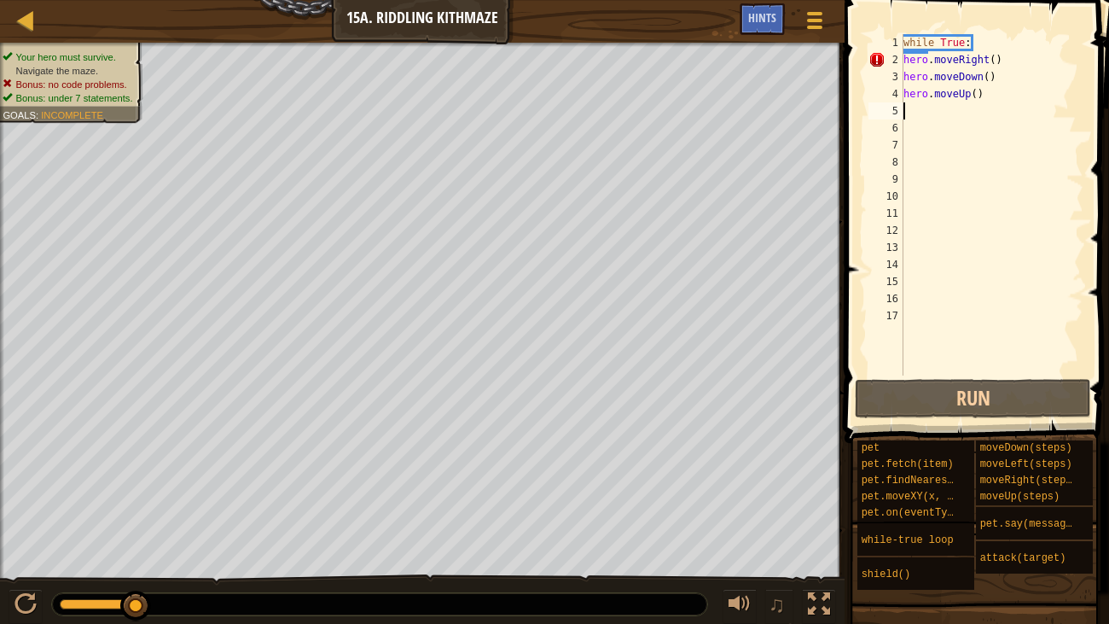
click at [987, 93] on div "while True : hero . moveRight ( ) hero . moveDown ( ) hero . moveUp ( )" at bounding box center [991, 221] width 183 height 375
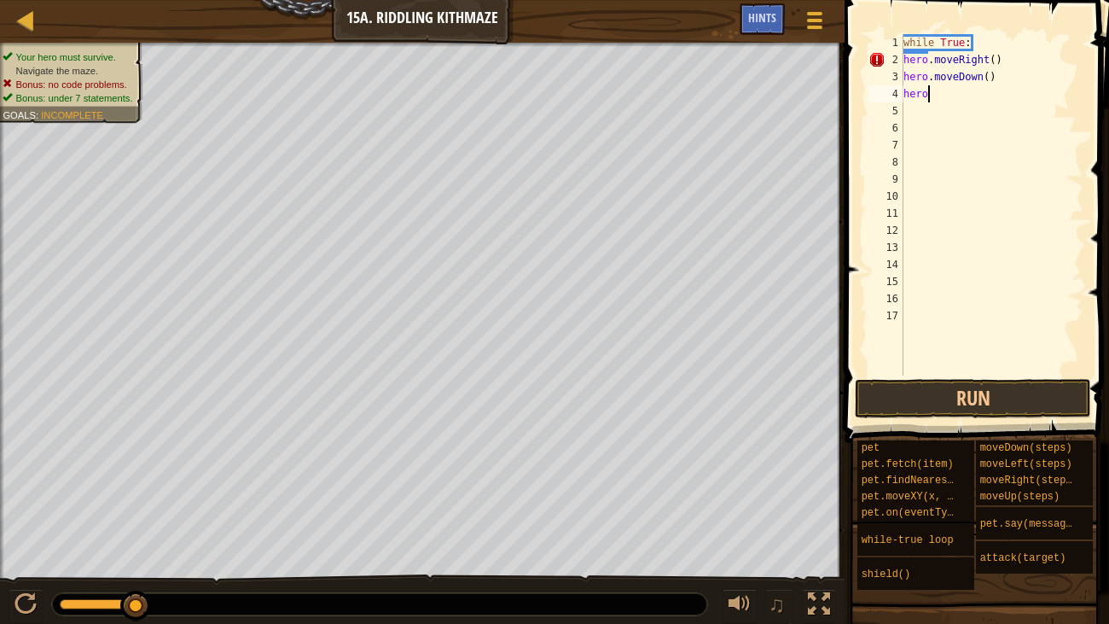
type textarea "h"
type textarea "while True:"
click at [921, 53] on div "while True :" at bounding box center [991, 221] width 183 height 375
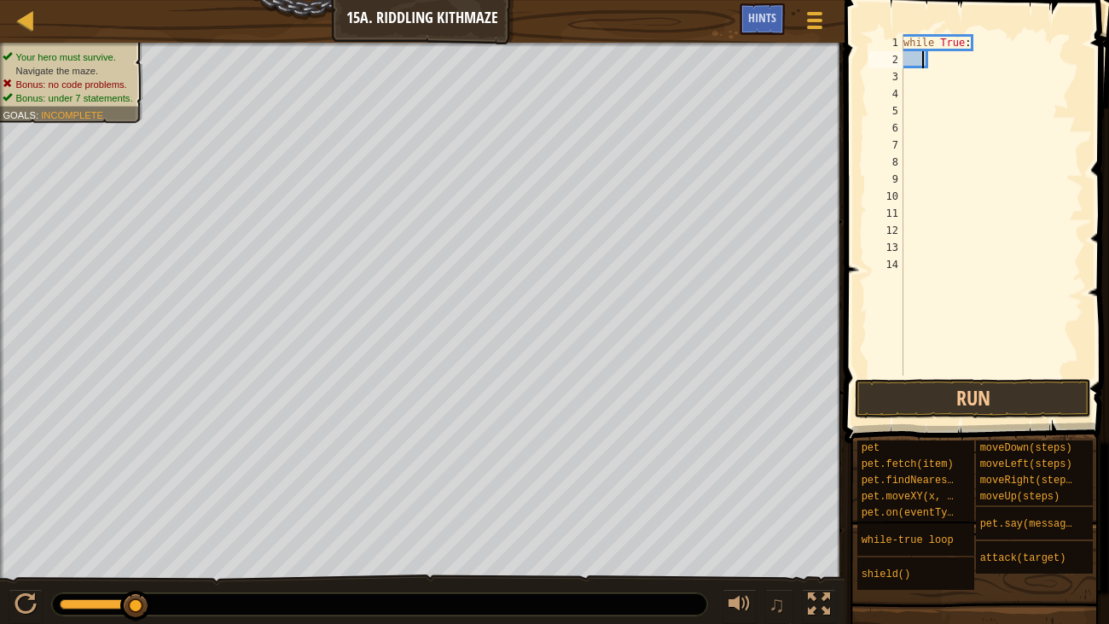
type textarea "h"
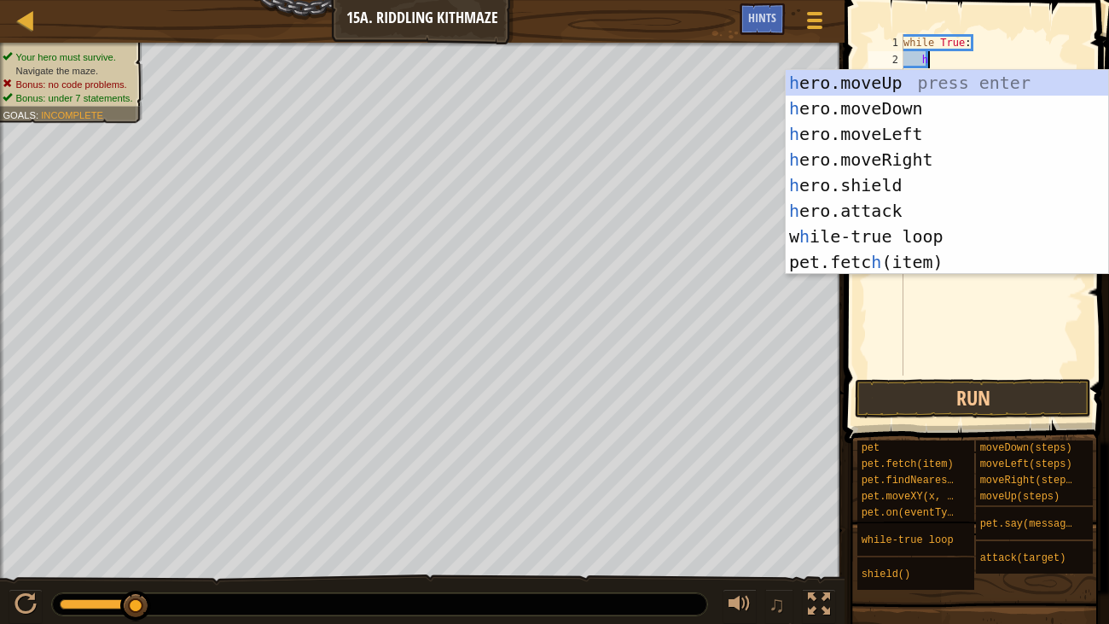
scroll to position [8, 1]
click at [898, 154] on div "h ero.moveUp press enter h ero.moveDown press enter h ero.moveLeft press enter …" at bounding box center [947, 198] width 322 height 256
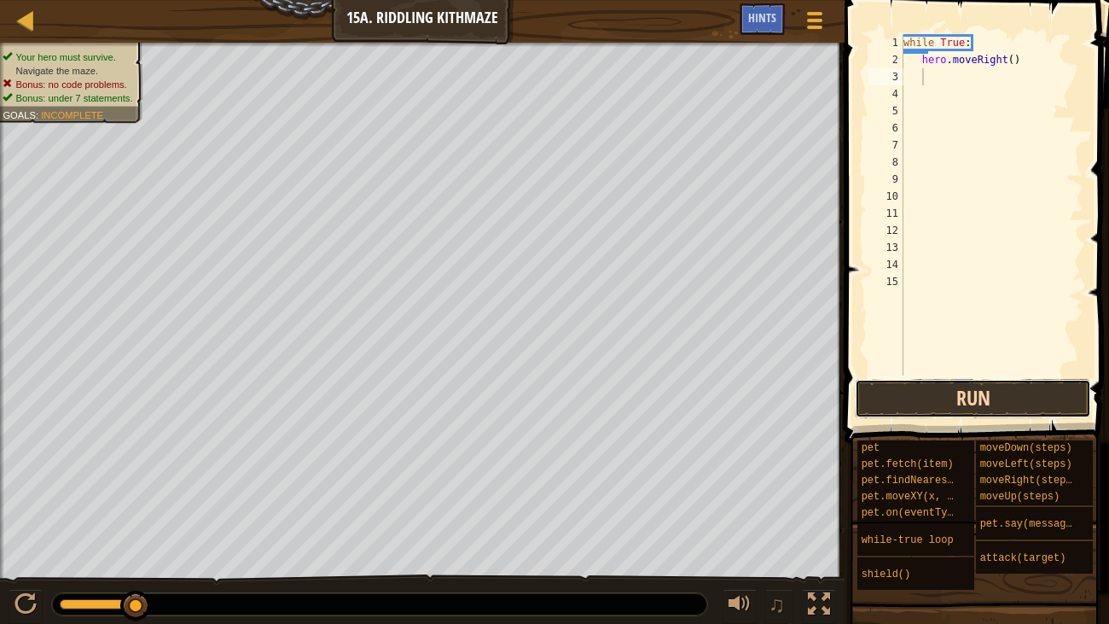
click at [966, 411] on button "Run" at bounding box center [973, 398] width 236 height 39
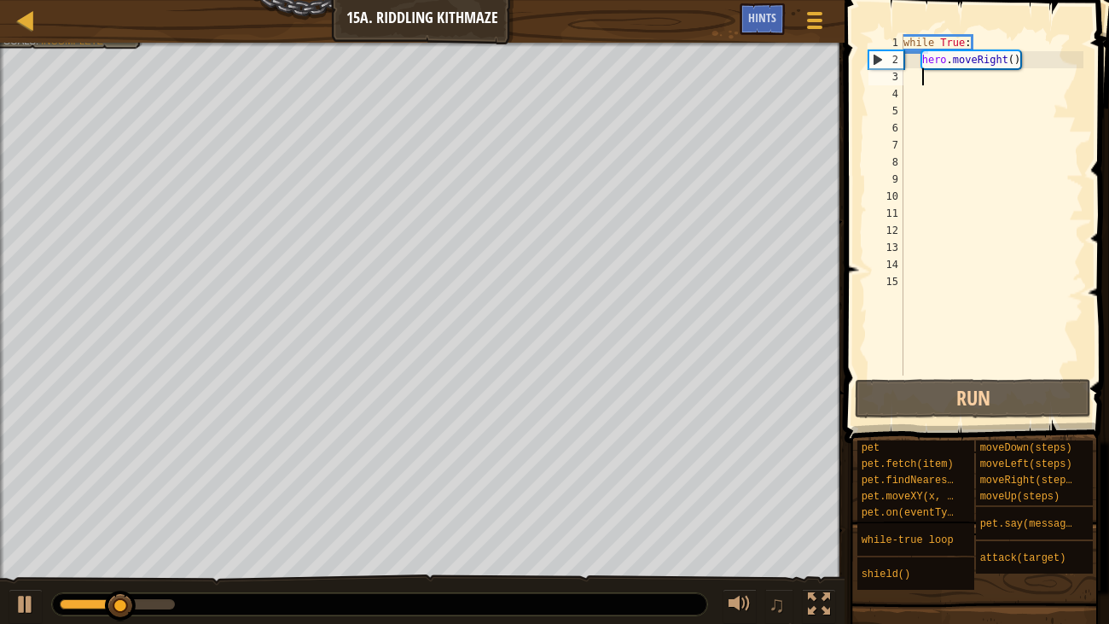
type textarea "h"
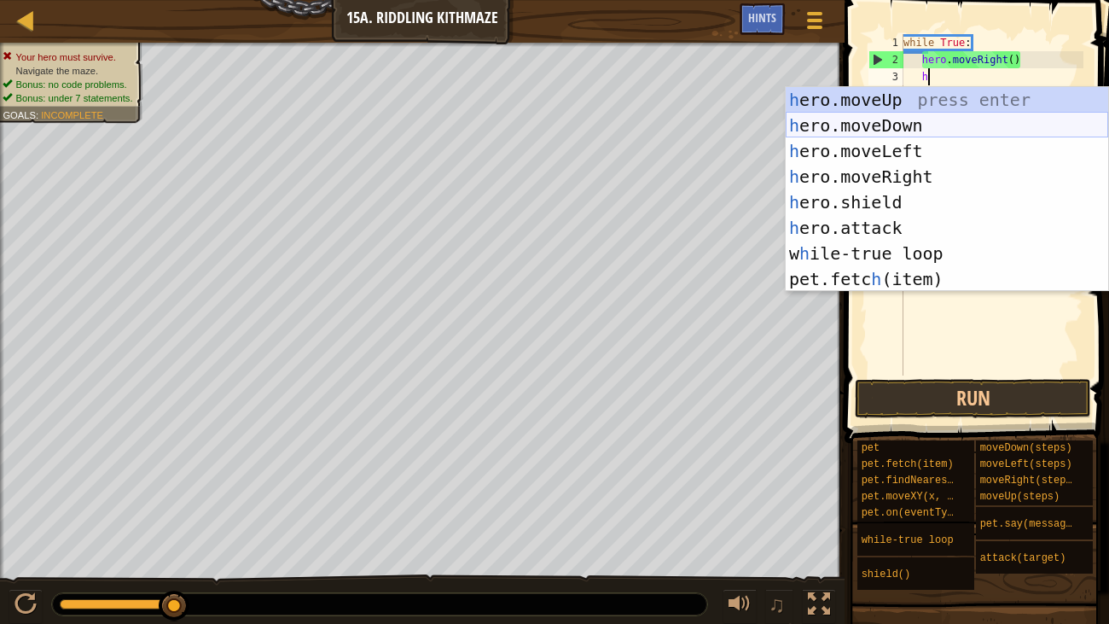
click at [920, 128] on div "h ero.moveUp press enter h ero.moveDown press enter h ero.moveLeft press enter …" at bounding box center [947, 215] width 322 height 256
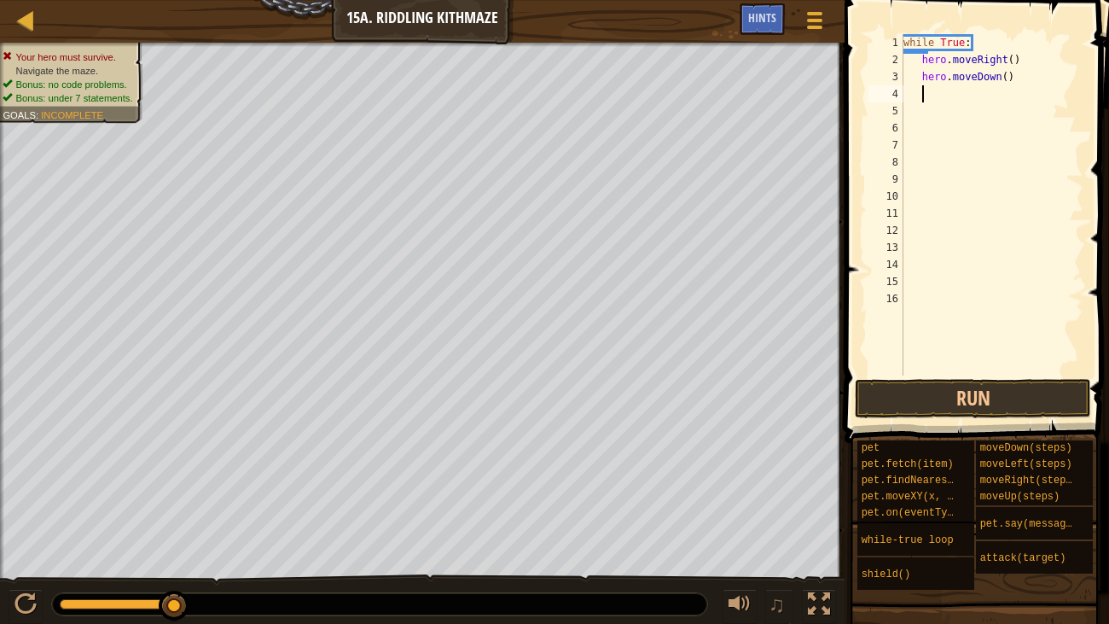
type textarea "h"
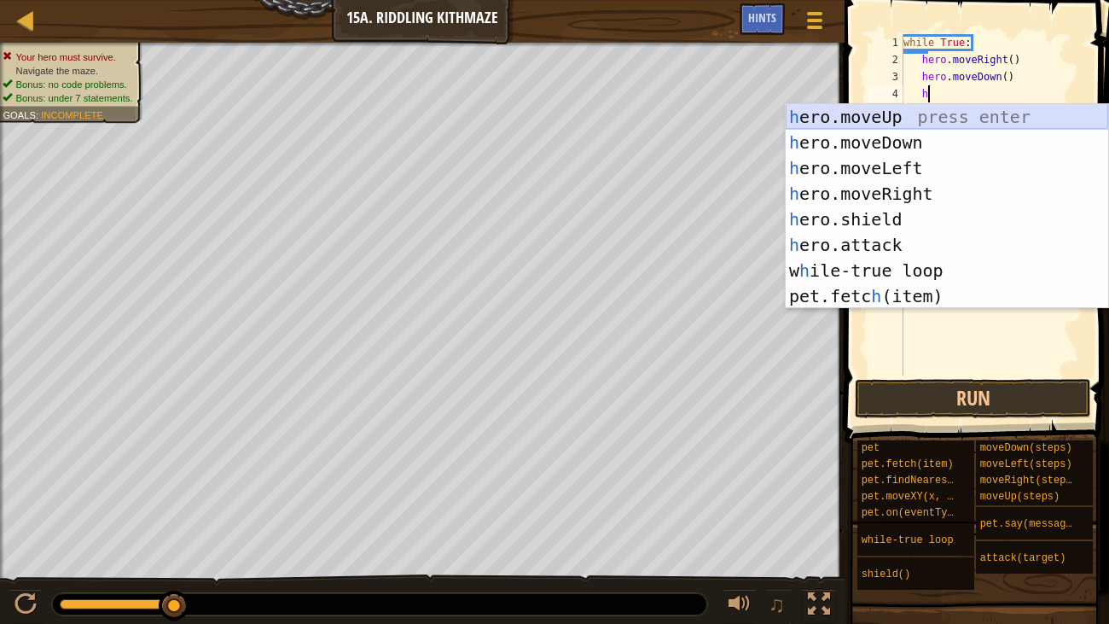
click at [897, 119] on div "h ero.moveUp press enter h ero.moveDown press enter h ero.moveLeft press enter …" at bounding box center [947, 232] width 322 height 256
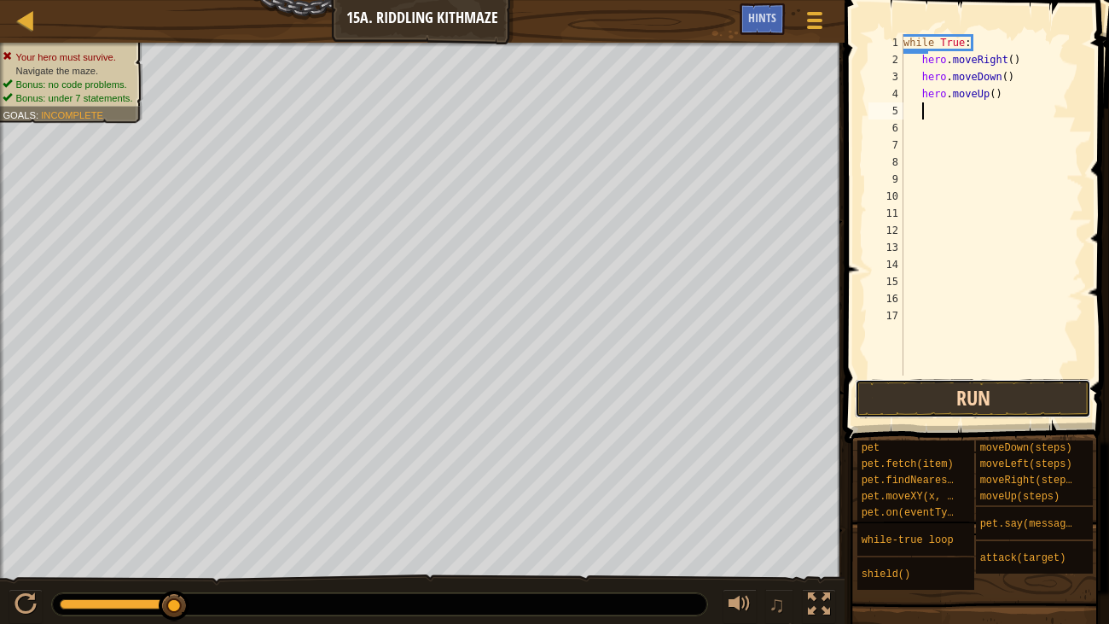
click at [904, 380] on button "Run" at bounding box center [973, 398] width 236 height 39
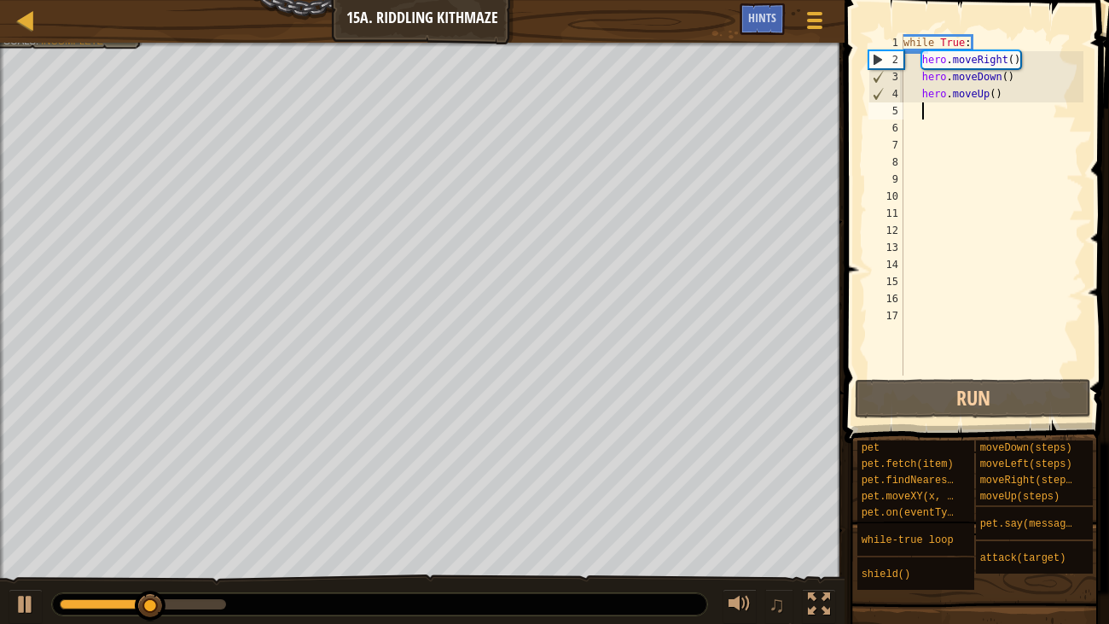
click at [1013, 59] on div "while True : hero . moveRight ( ) hero . moveDown ( ) hero . moveUp ( )" at bounding box center [991, 221] width 183 height 375
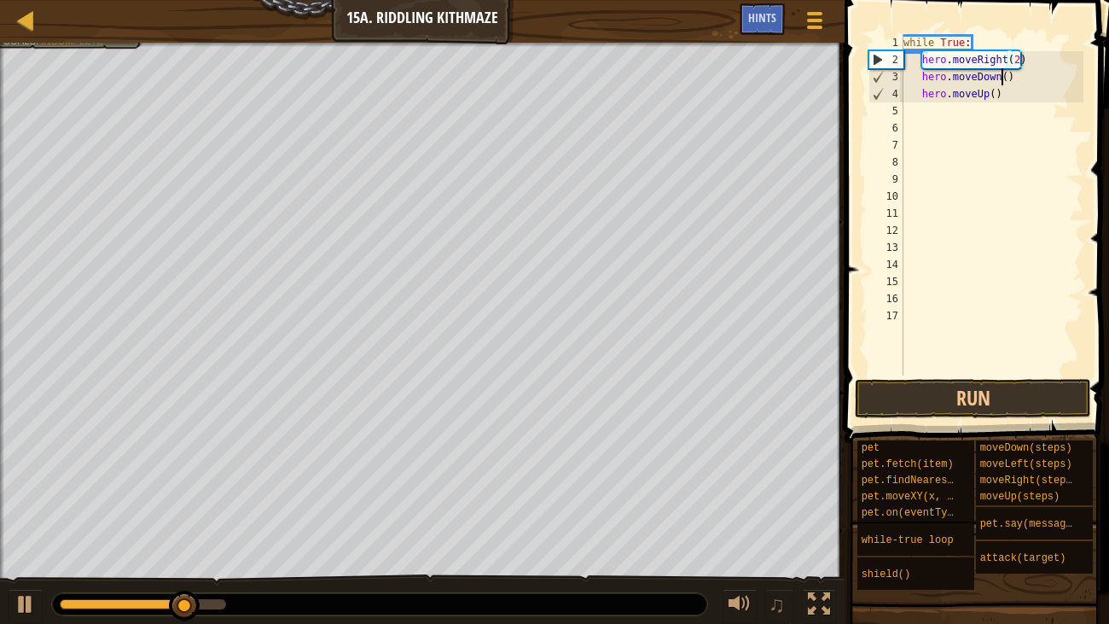
click at [1003, 78] on div "while True : hero . moveRight ( 2 ) hero . moveDown ( ) hero . moveUp ( )" at bounding box center [991, 221] width 183 height 375
click at [1007, 83] on div "while True : hero . moveRight ( 2 ) hero . moveDown ( ) hero . moveUp ( )" at bounding box center [991, 221] width 183 height 375
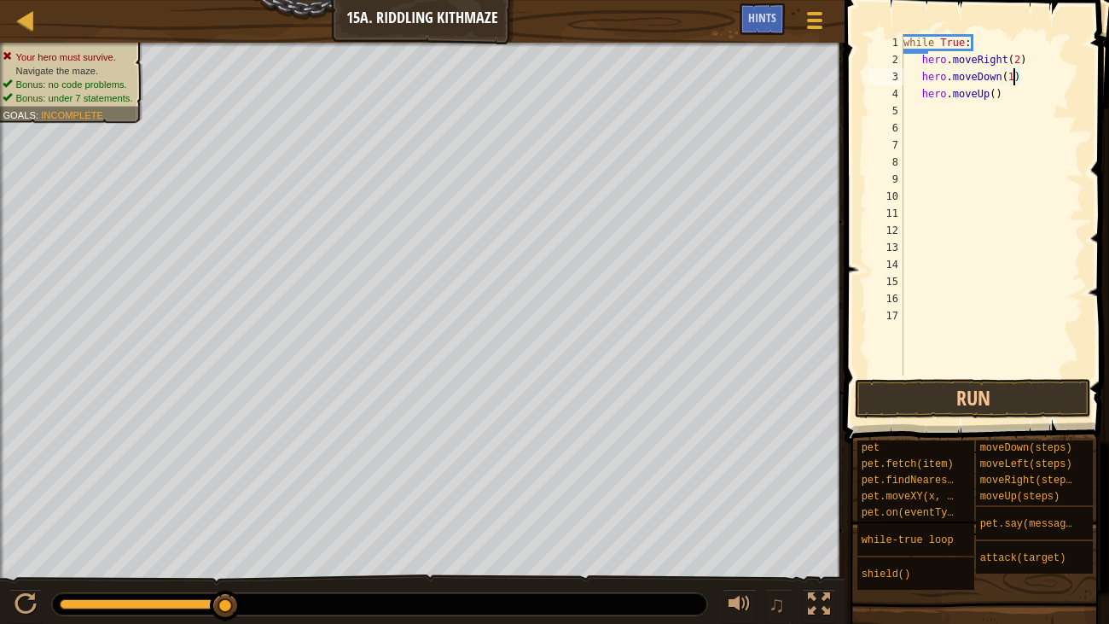
click at [995, 97] on div "while True : hero . moveRight ( 2 ) hero . moveDown ( 1 ) hero . moveUp ( )" at bounding box center [991, 221] width 183 height 375
click at [1019, 60] on div "while True : hero . moveRight ( 2 ) hero . moveDown ( 1 ) hero . moveUp ( 1 )" at bounding box center [991, 221] width 183 height 375
type textarea "hero.moveRight(3)"
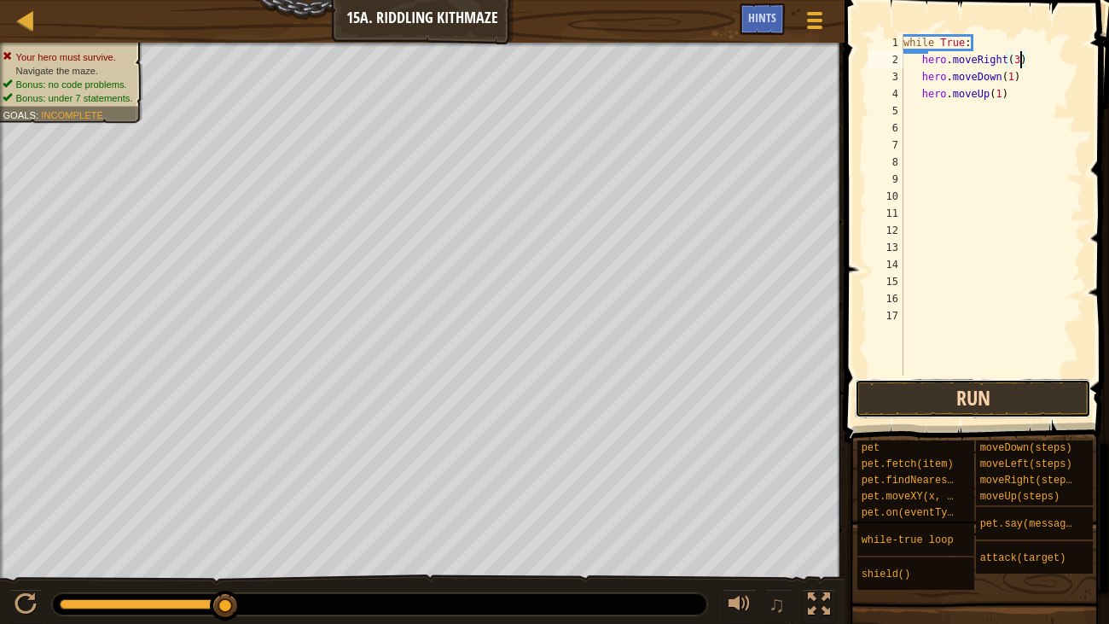
click at [901, 393] on button "Run" at bounding box center [973, 398] width 236 height 39
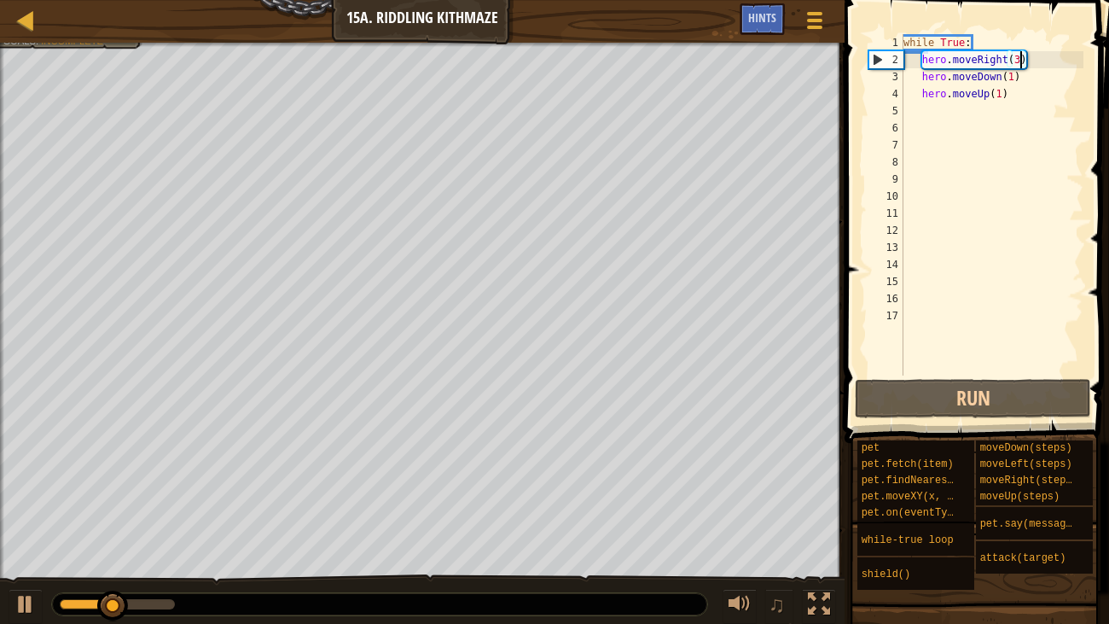
click at [1010, 104] on div "while True : hero . moveRight ( 3 ) hero . moveDown ( 1 ) hero . moveUp ( 1 )" at bounding box center [991, 221] width 183 height 375
click at [1002, 96] on div "while True : hero . moveRight ( 3 ) hero . moveDown ( 1 ) hero . moveUp ( 1 )" at bounding box center [991, 221] width 183 height 375
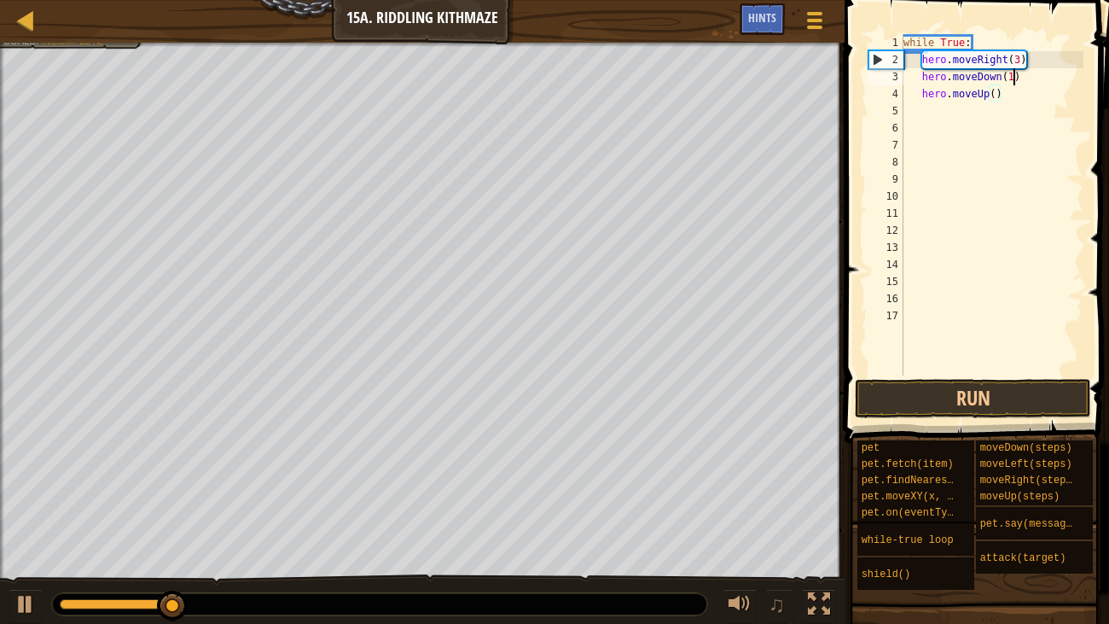
click at [1014, 74] on div "while True : hero . moveRight ( 3 ) hero . moveDown ( 1 ) hero . moveUp ( )" at bounding box center [991, 221] width 183 height 375
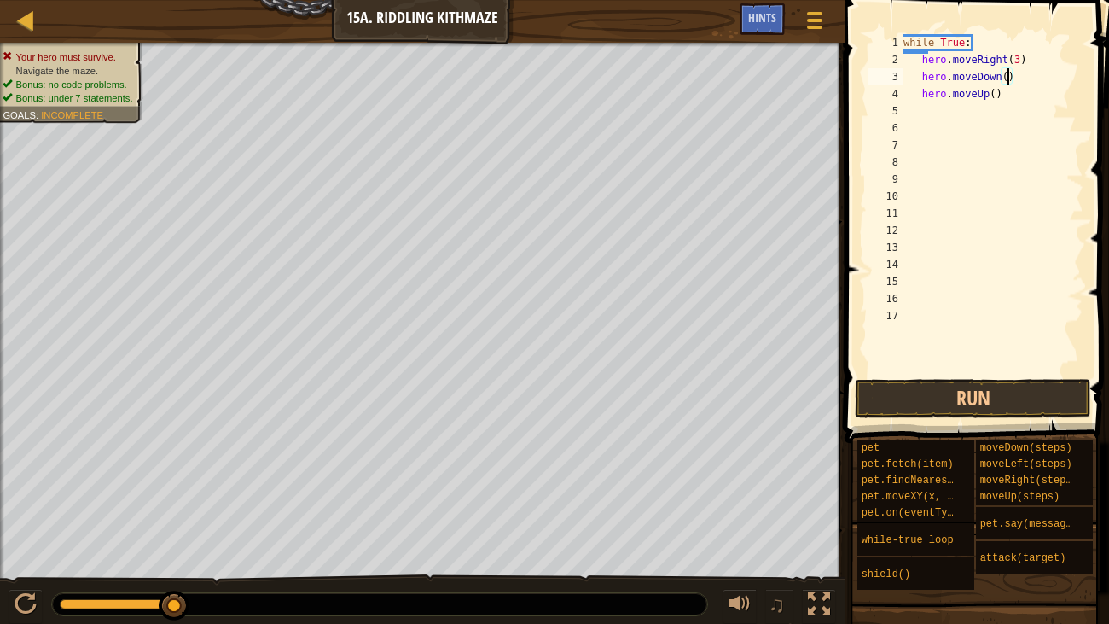
click at [1021, 59] on div "while True : hero . moveRight ( 3 ) hero . moveDown ( ) hero . moveUp ( )" at bounding box center [991, 221] width 183 height 375
click at [938, 406] on button "Run" at bounding box center [973, 398] width 236 height 39
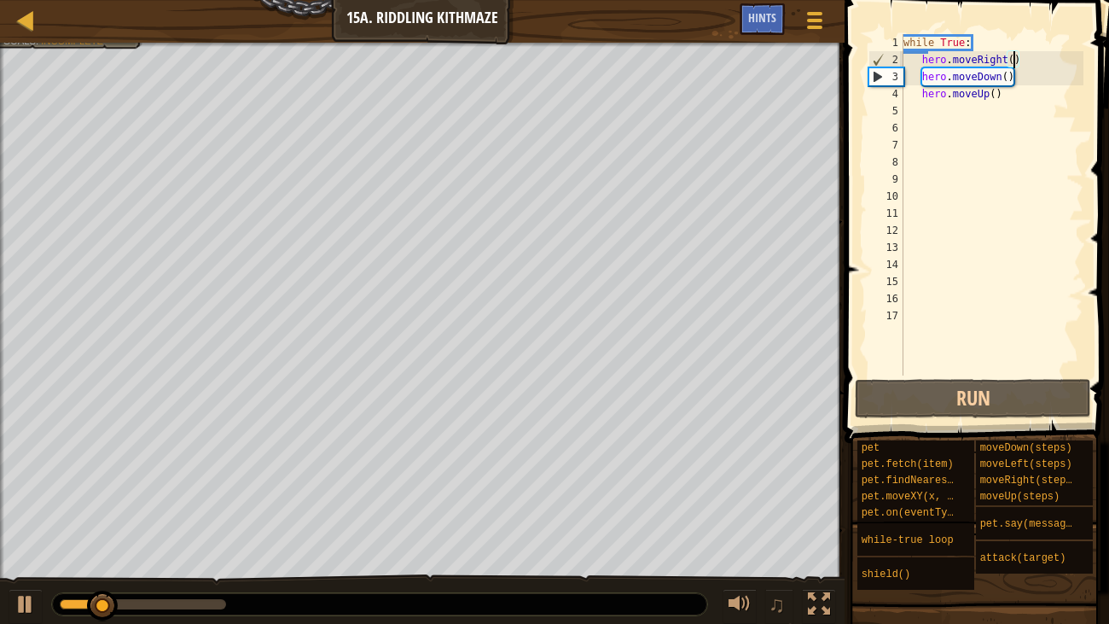
click at [1014, 96] on div "while True : hero . moveRight ( ) hero . moveDown ( ) hero . moveUp ( )" at bounding box center [991, 221] width 183 height 375
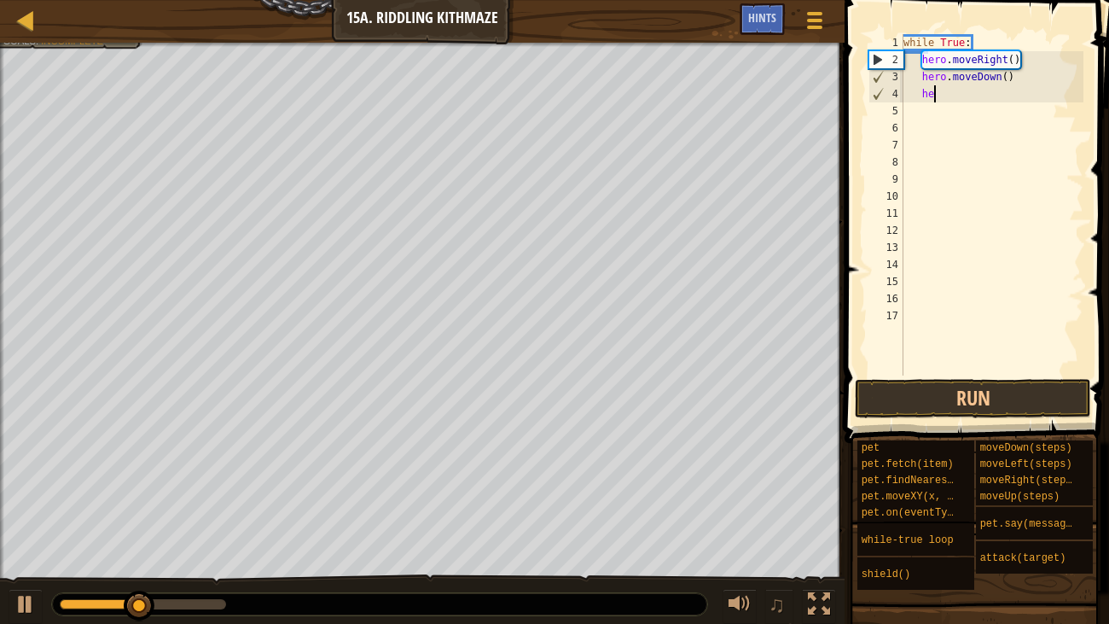
type textarea "h"
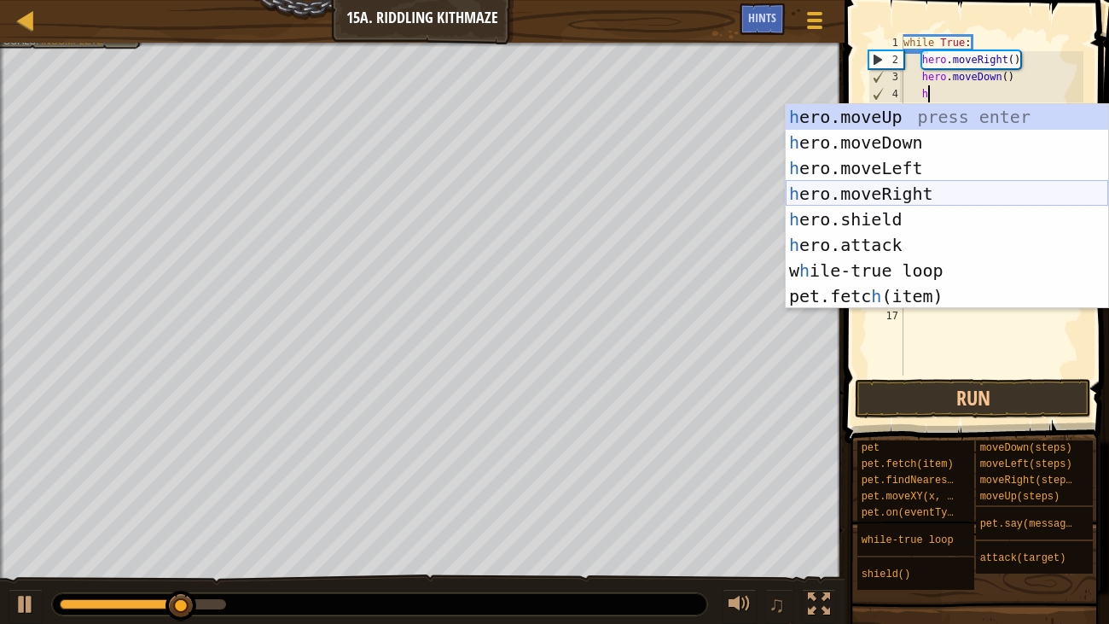
click at [955, 189] on div "h ero.moveUp press enter h ero.moveDown press enter h ero.moveLeft press enter …" at bounding box center [947, 232] width 322 height 256
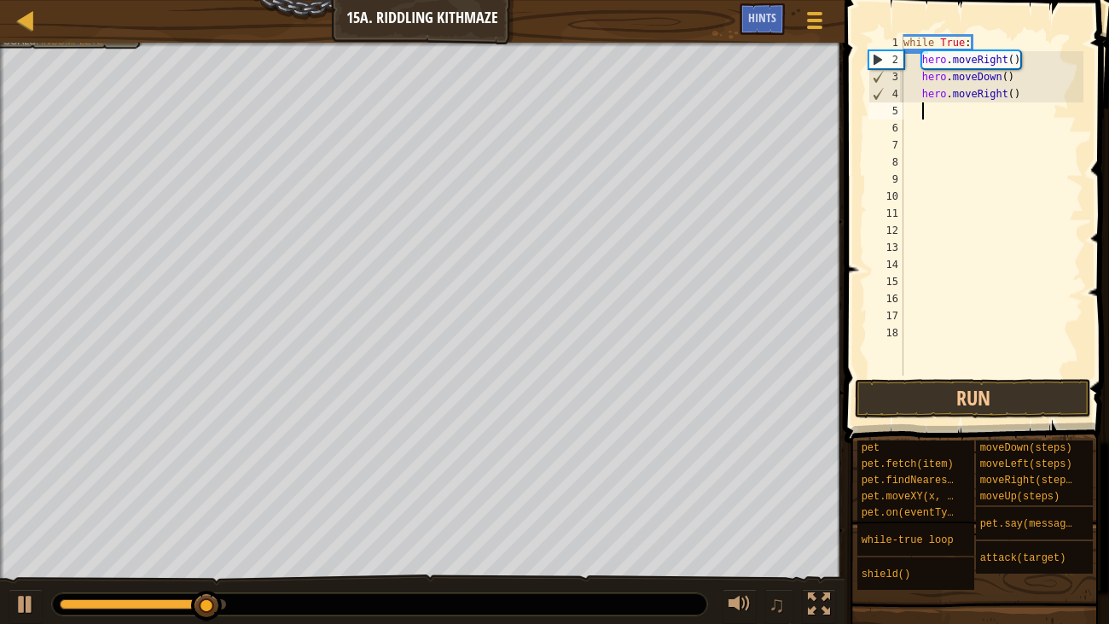
click at [1015, 91] on div "while True : hero . moveRight ( ) hero . moveDown ( ) hero . moveRight ( )" at bounding box center [991, 221] width 183 height 375
type textarea "hero.moveRight(2)"
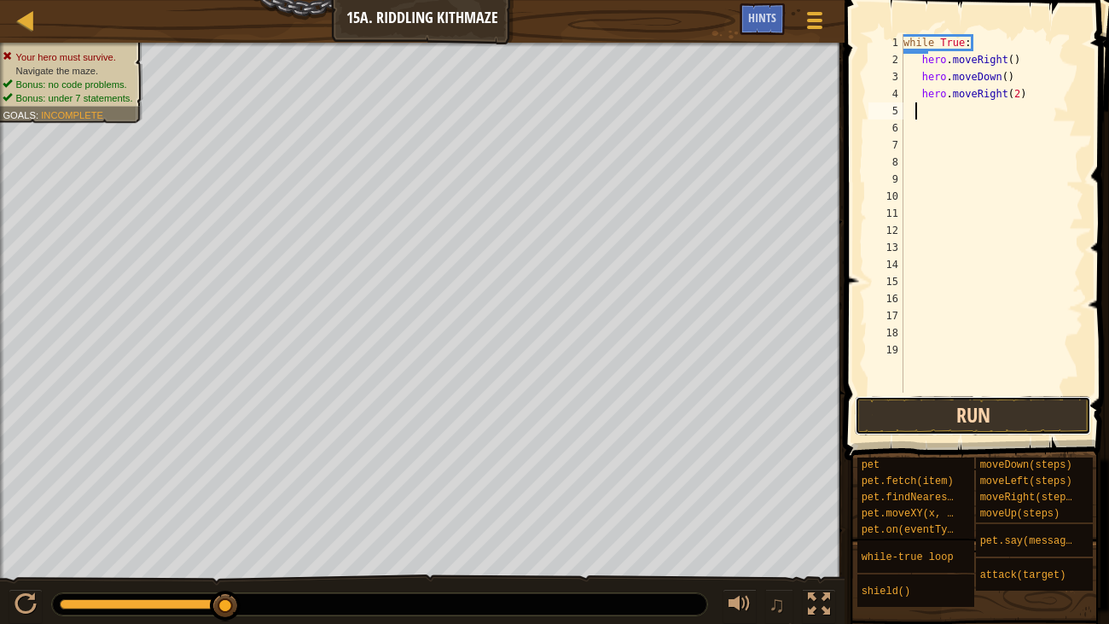
click at [940, 417] on button "Run" at bounding box center [973, 415] width 236 height 39
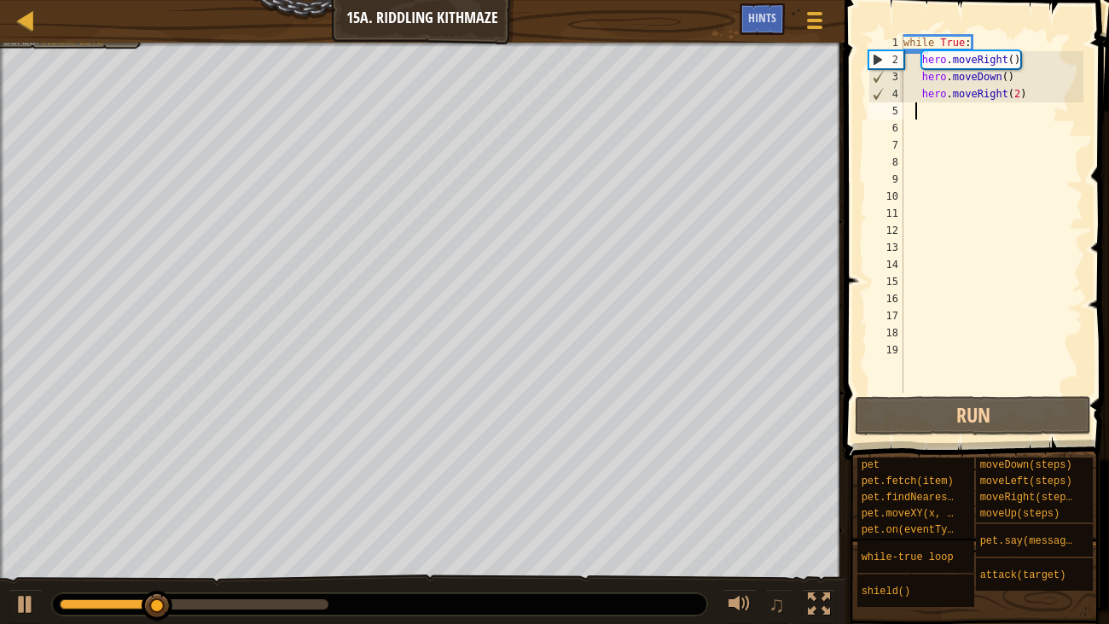
type textarea "h"
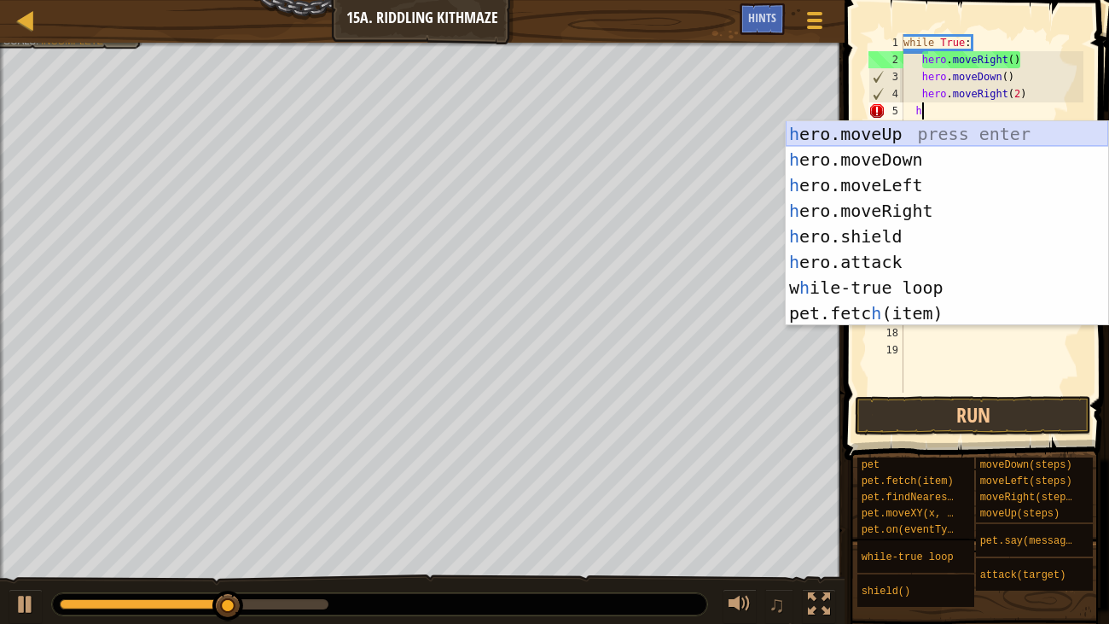
click at [899, 122] on div "h ero.moveUp press enter h ero.moveDown press enter h ero.moveLeft press enter …" at bounding box center [947, 249] width 322 height 256
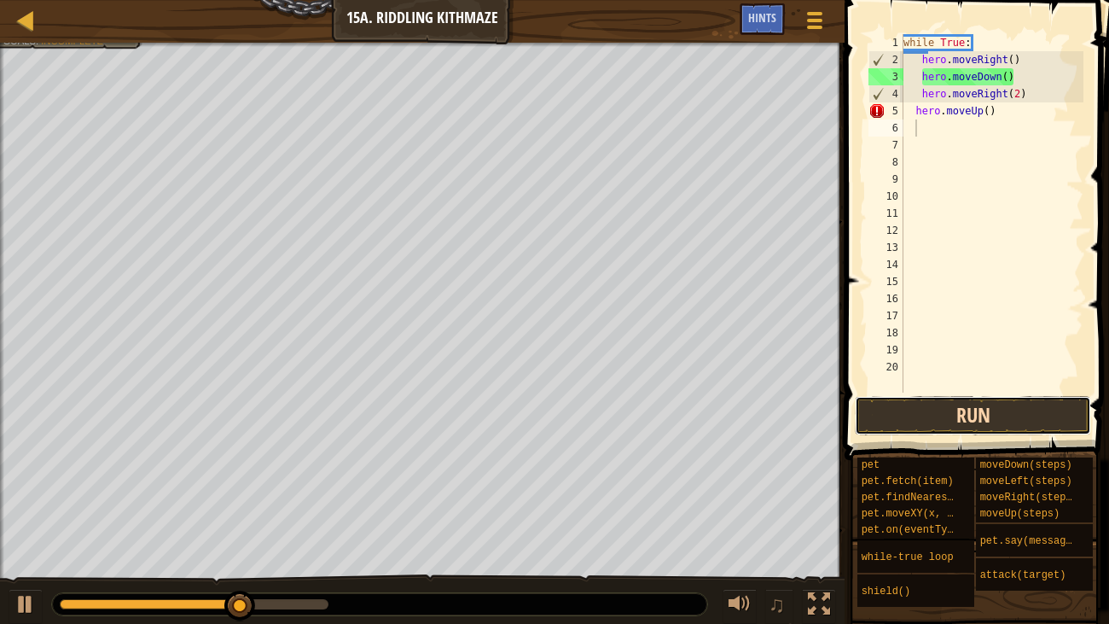
click at [960, 409] on button "Run" at bounding box center [973, 415] width 236 height 39
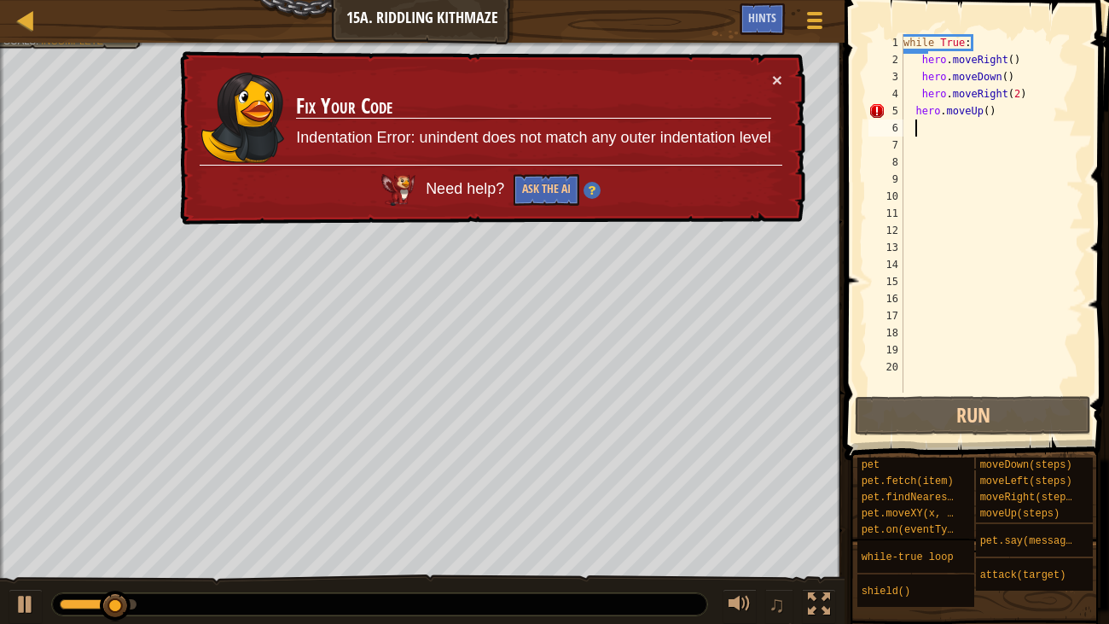
click at [999, 108] on div "while True : hero . moveRight ( ) hero . moveDown ( ) hero . moveRight ( 2 ) he…" at bounding box center [991, 230] width 183 height 392
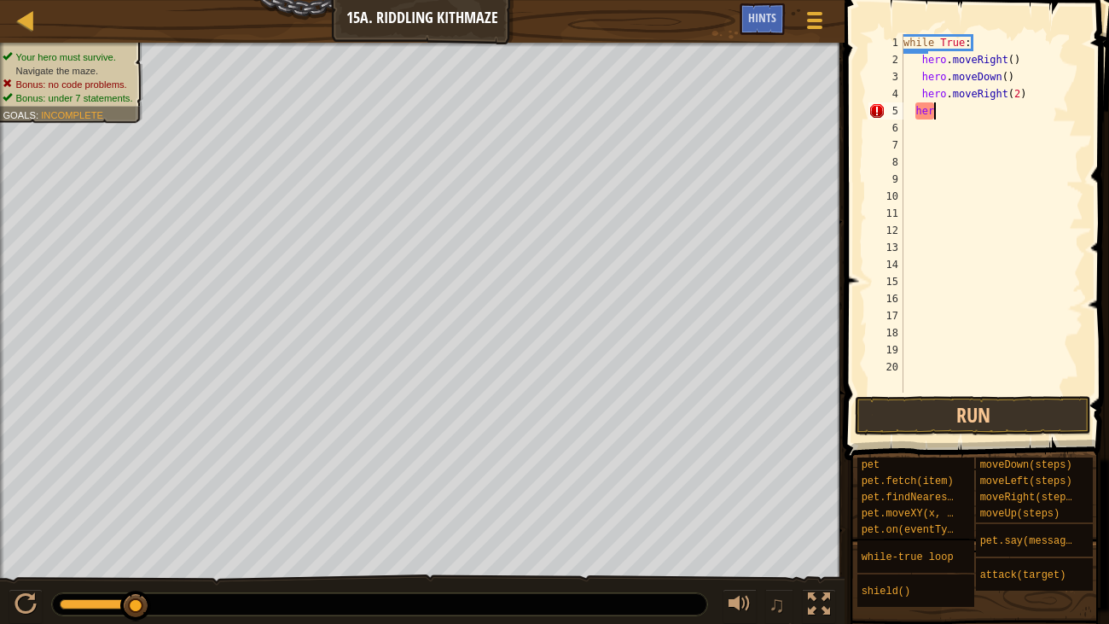
type textarea "h"
type textarea "hero.moveRight(2)"
click at [926, 108] on div "while True : hero . moveRight ( ) hero . moveDown ( ) hero . moveRight ( 2 )" at bounding box center [991, 230] width 183 height 392
type textarea "hero.moveRight(2)"
type textarea "h"
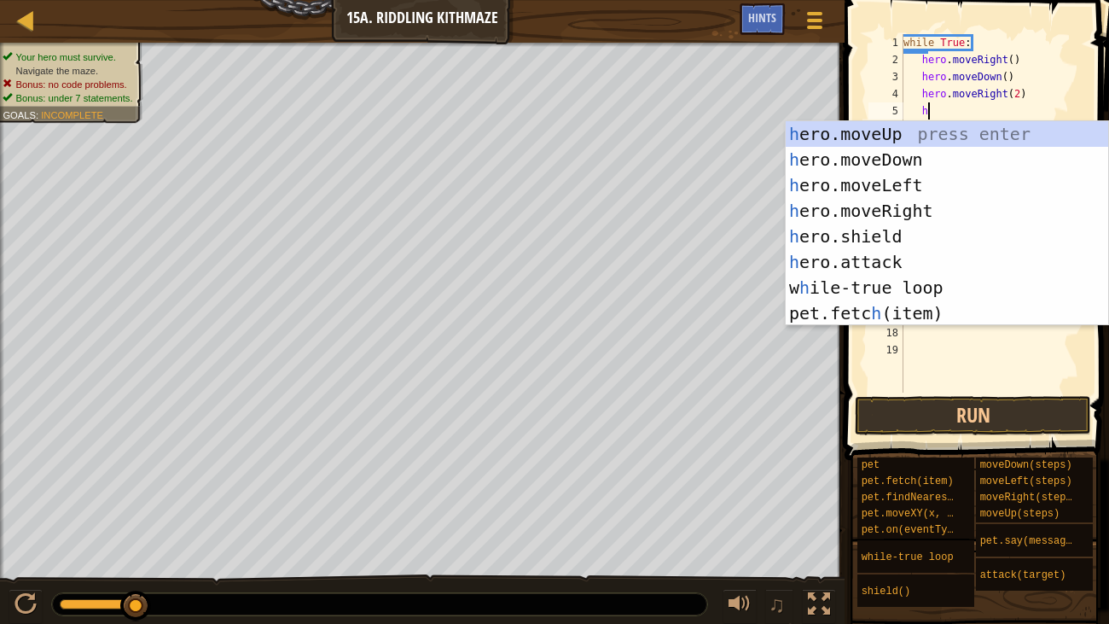
scroll to position [8, 1]
click at [882, 136] on div "h ero.moveUp press enter h ero.moveDown press enter h ero.moveLeft press enter …" at bounding box center [947, 249] width 322 height 256
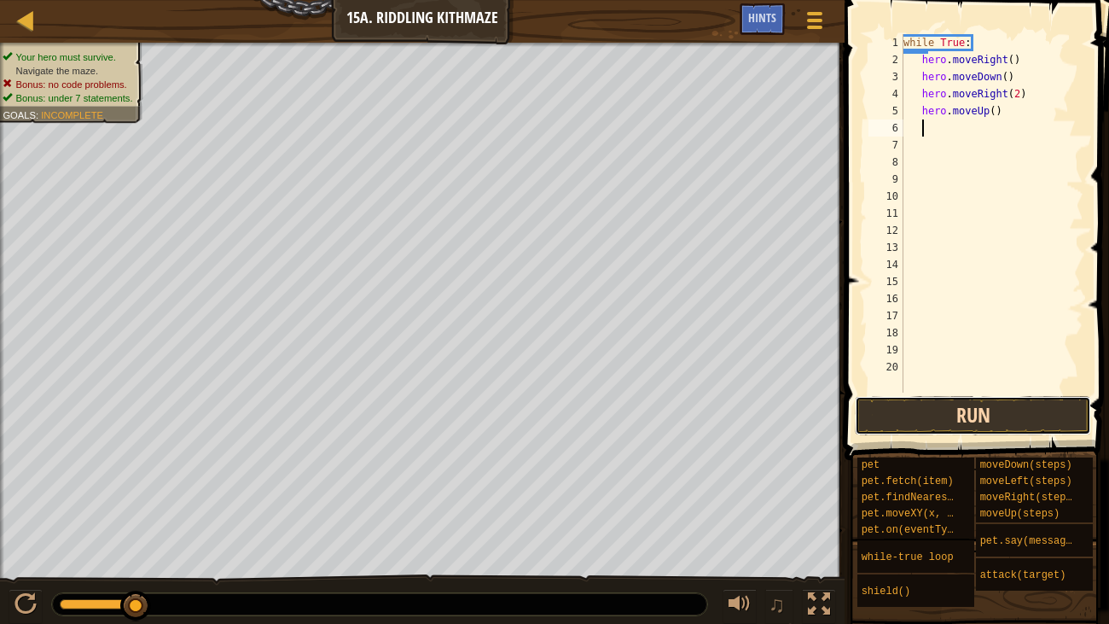
click at [961, 405] on button "Run" at bounding box center [973, 415] width 236 height 39
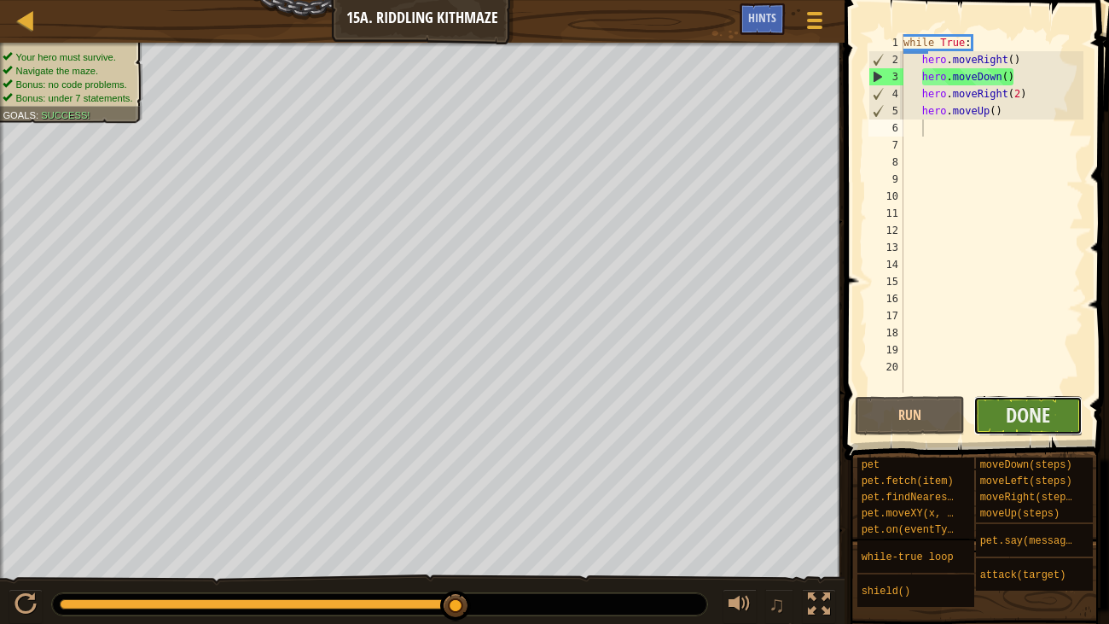
click at [986, 396] on button "Done" at bounding box center [1028, 415] width 110 height 39
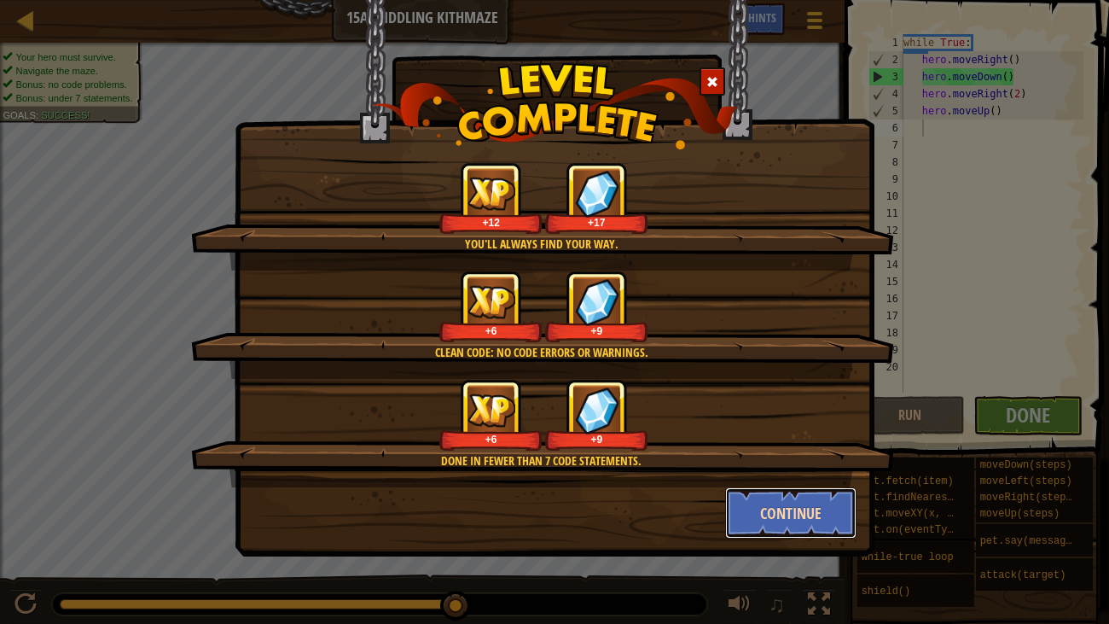
click at [843, 515] on button "Continue" at bounding box center [791, 512] width 132 height 51
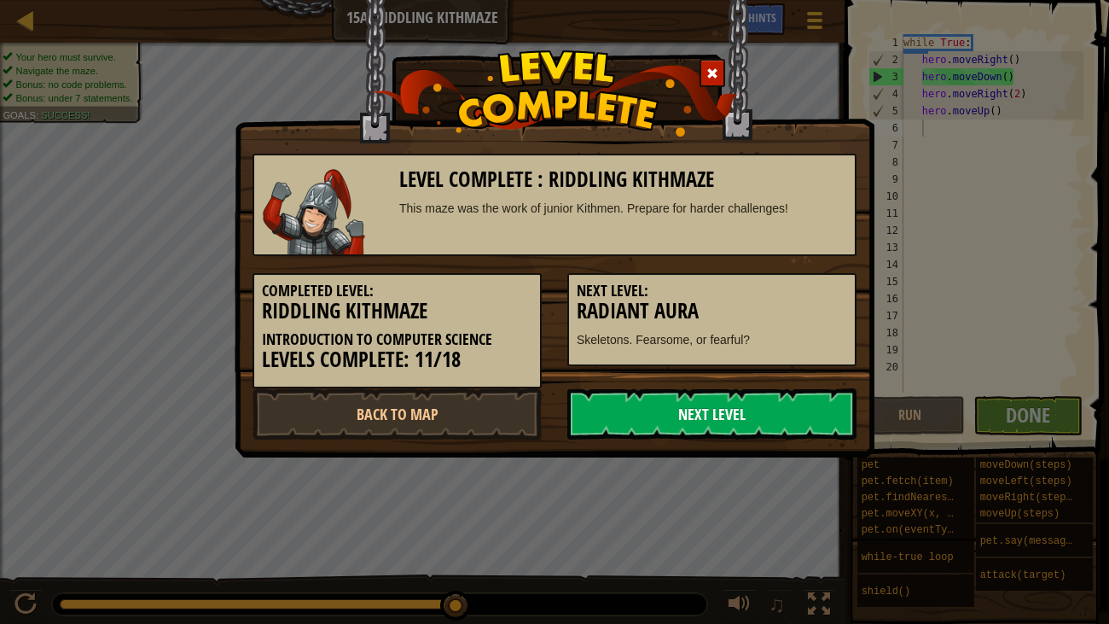
click at [734, 416] on link "Next Level" at bounding box center [711, 413] width 289 height 51
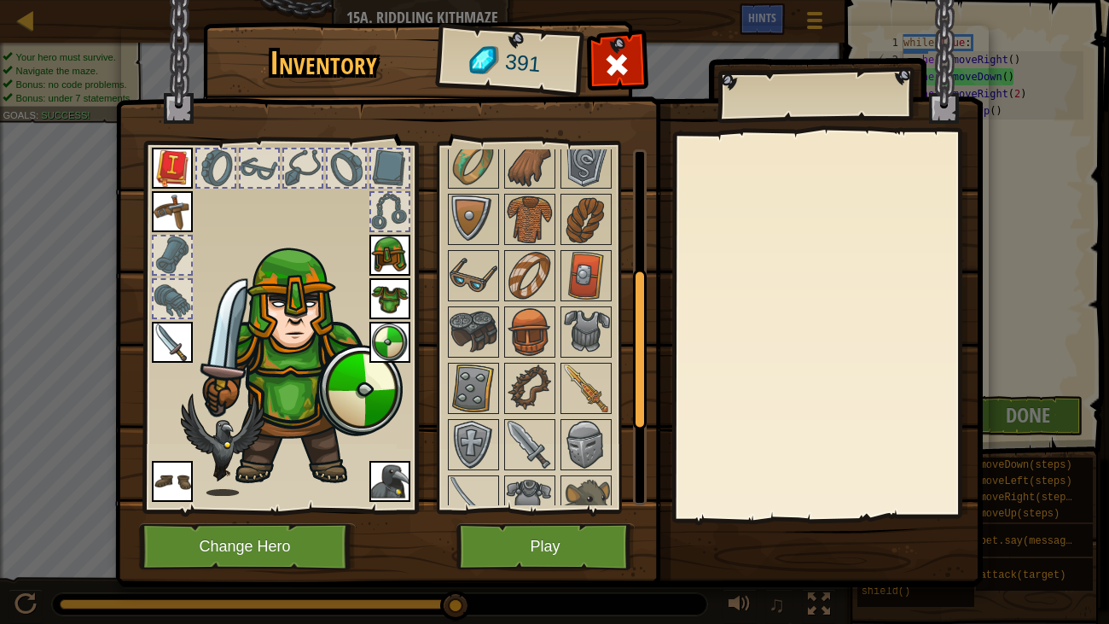
scroll to position [457, 0]
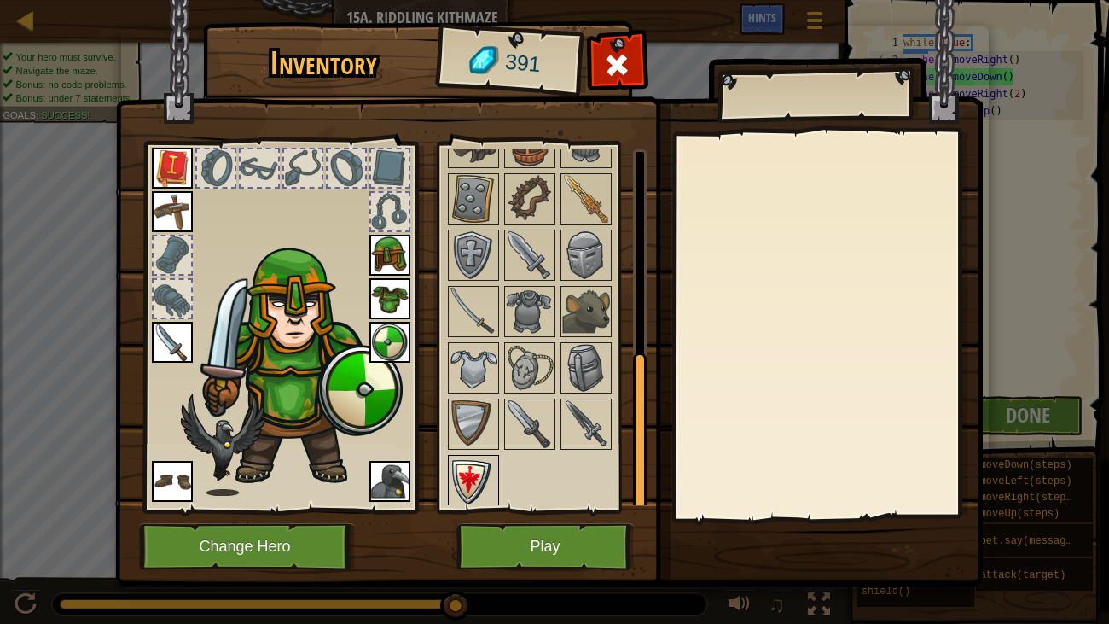
click at [469, 465] on img at bounding box center [474, 480] width 48 height 48
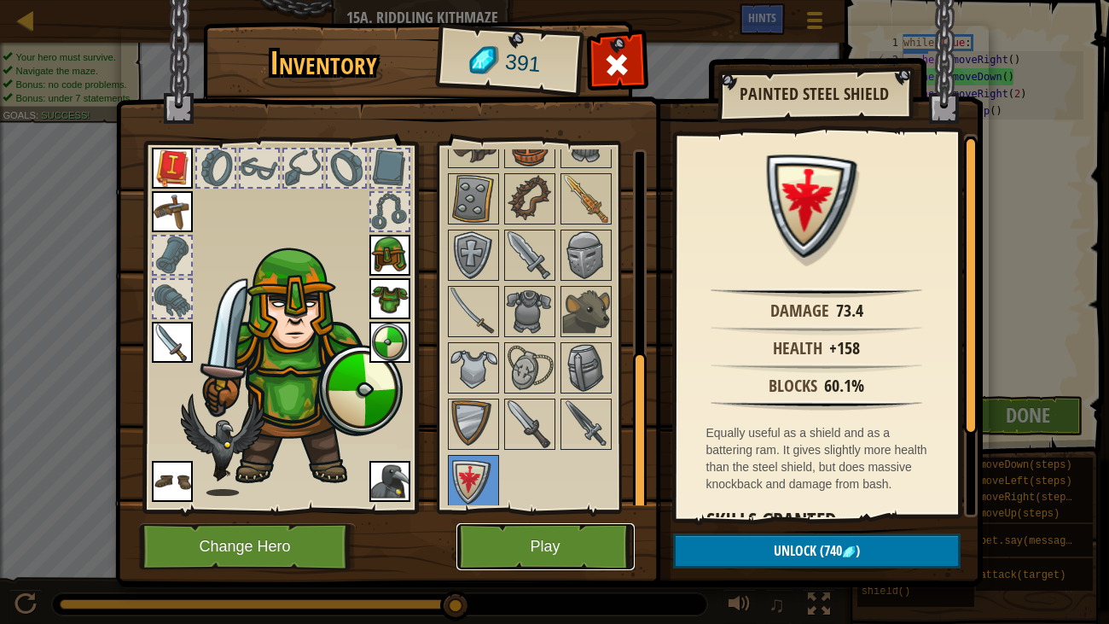
click at [557, 562] on button "Play" at bounding box center [545, 546] width 178 height 47
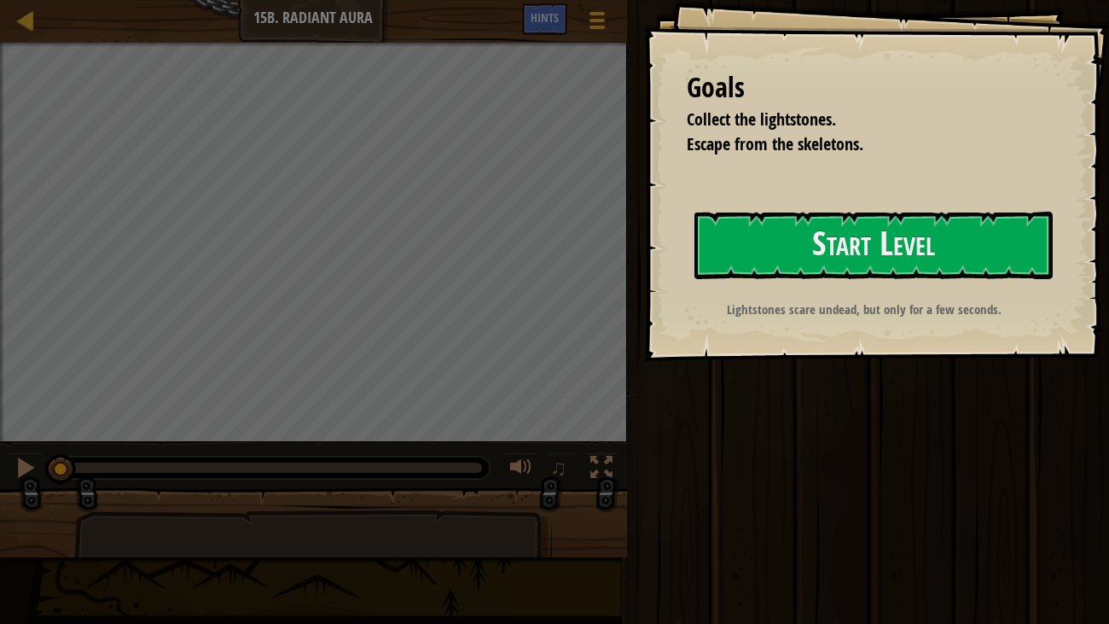
click at [748, 209] on div "Goals Collect the lightstones. Escape from the skeletons. Start Level Error loa…" at bounding box center [877, 180] width 466 height 361
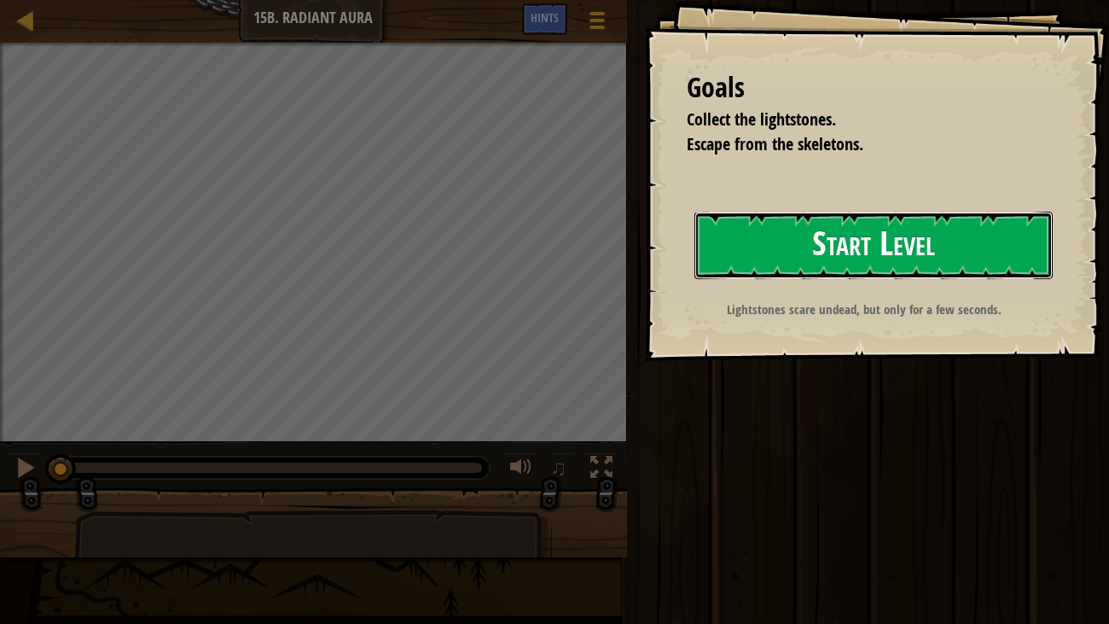
click at [749, 219] on button "Start Level" at bounding box center [873, 245] width 359 height 67
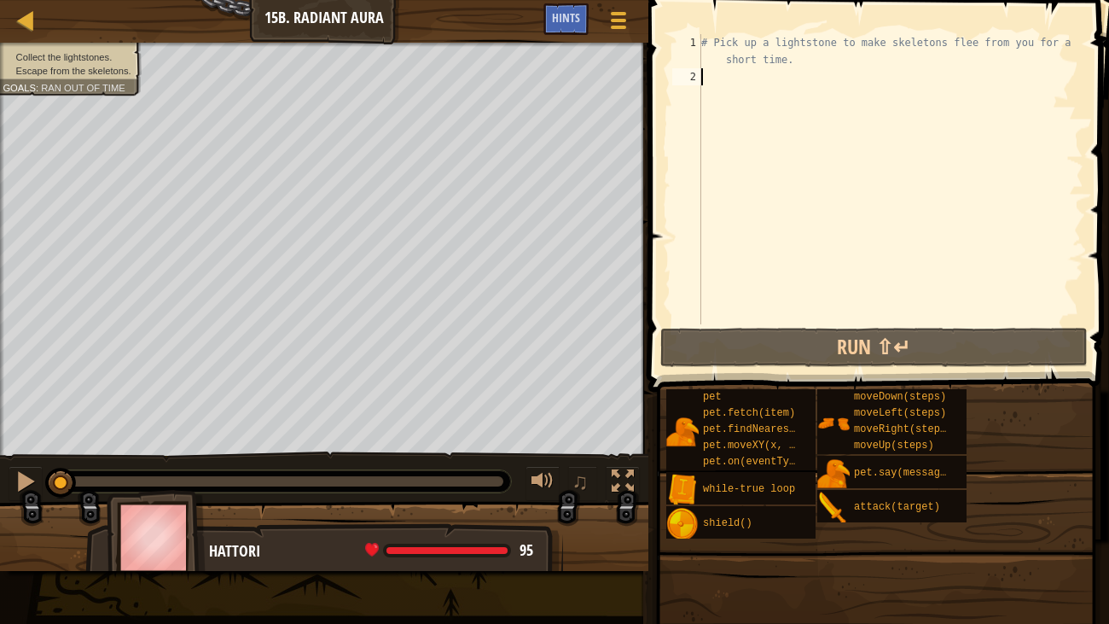
click at [808, 57] on div "# Pick up a lightstone to make skeletons flee from you for a short time." at bounding box center [891, 204] width 386 height 341
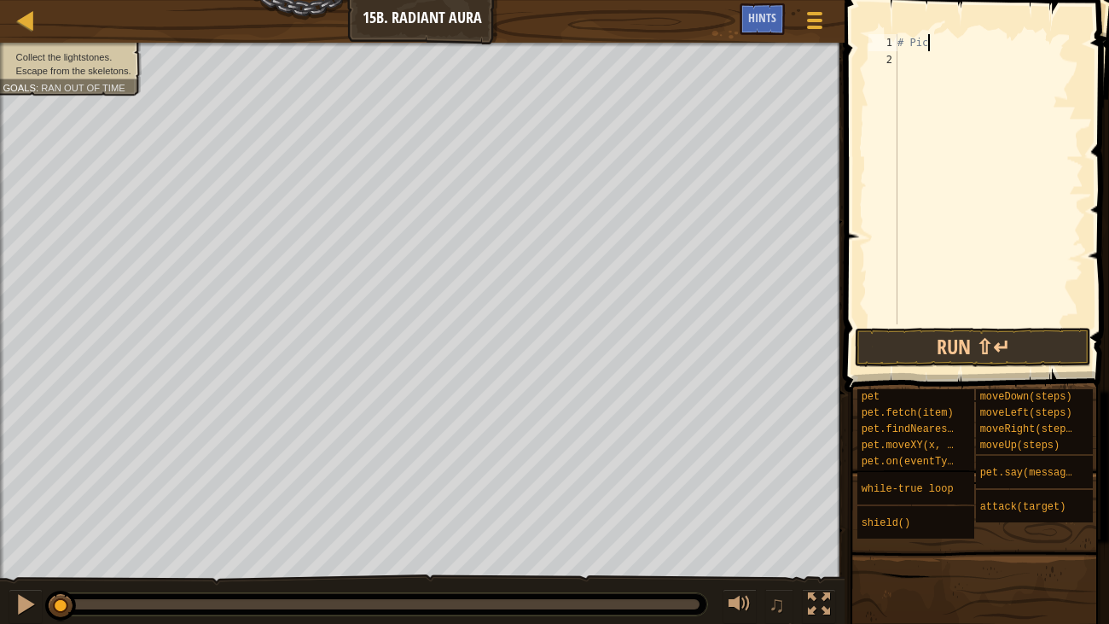
type textarea "#"
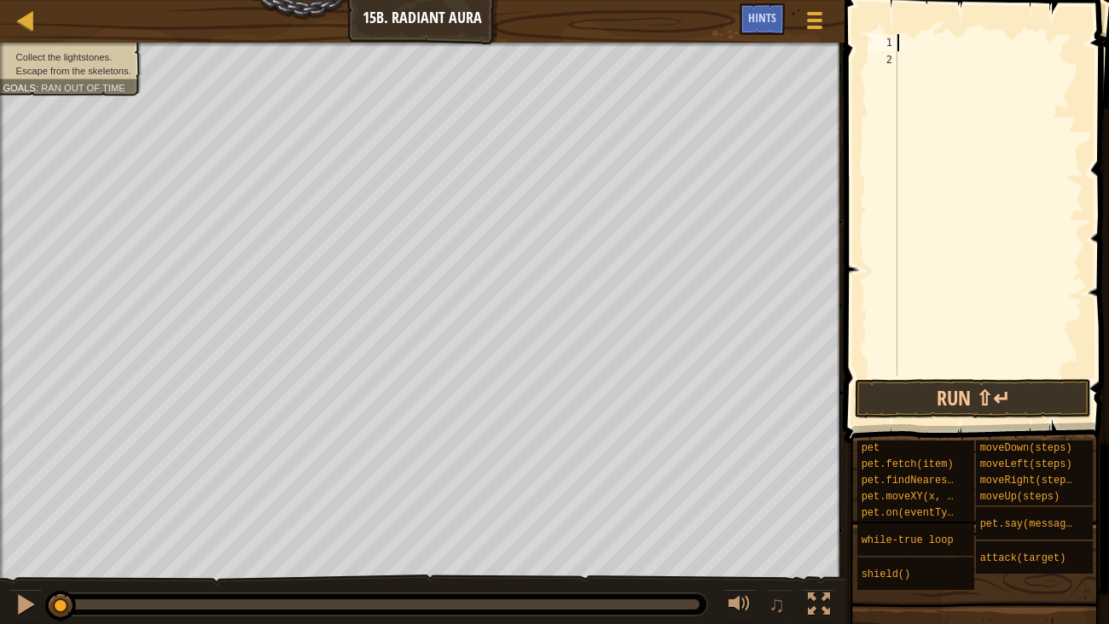
type textarea "h"
